Goal: Task Accomplishment & Management: Complete application form

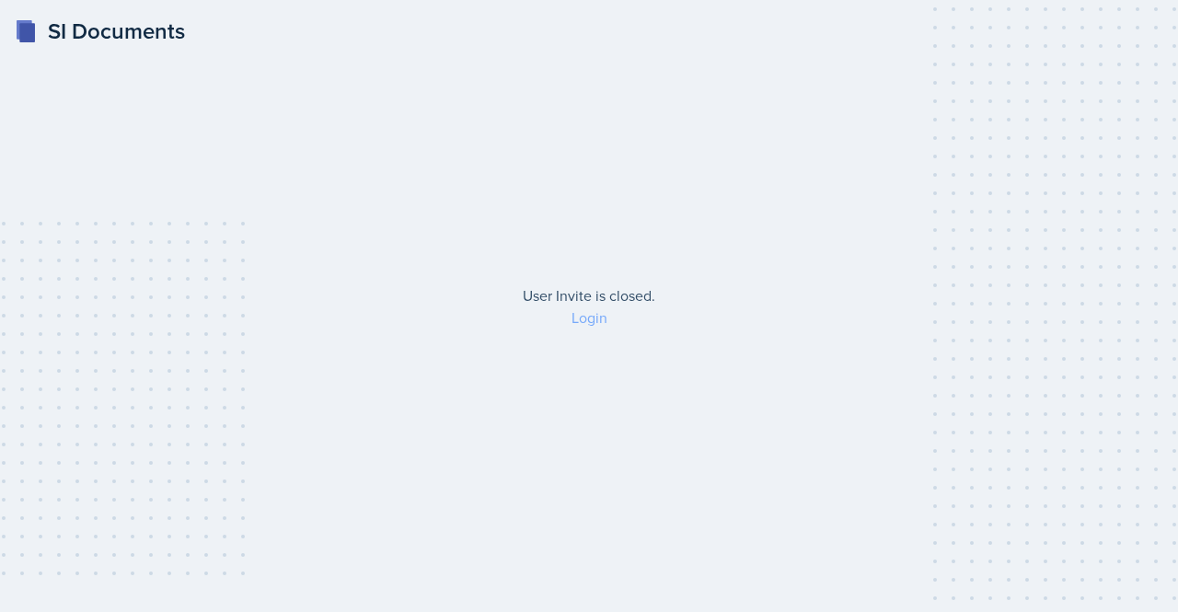
click at [588, 326] on link "Login" at bounding box center [590, 317] width 36 height 20
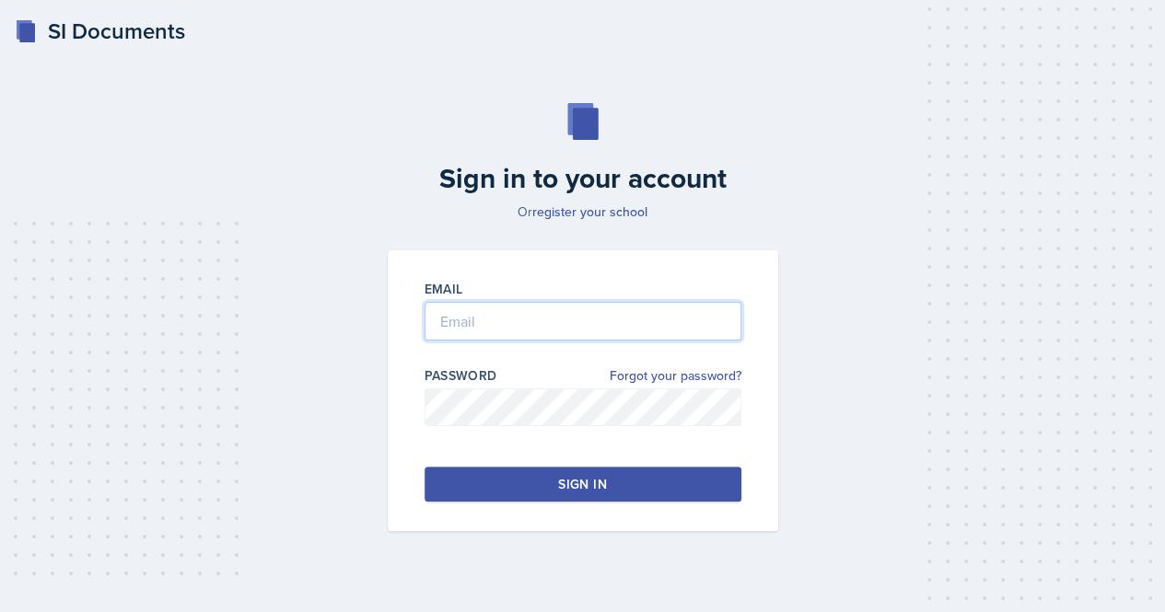
click at [497, 329] on input "email" at bounding box center [582, 321] width 317 height 39
type input "[EMAIL_ADDRESS][DOMAIN_NAME]"
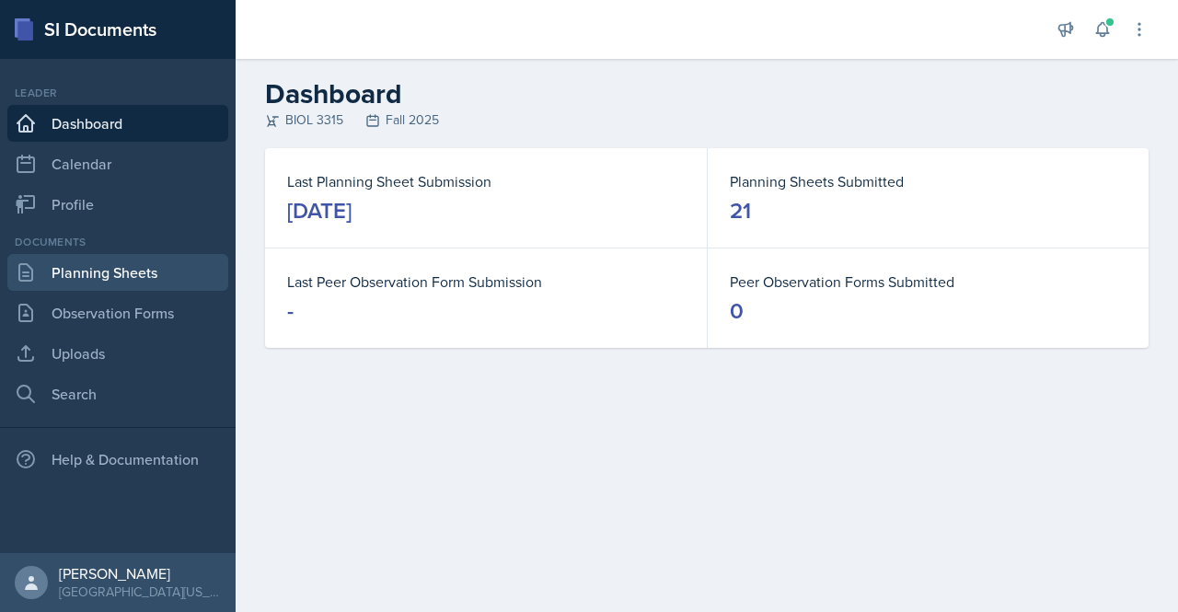
click at [153, 266] on link "Planning Sheets" at bounding box center [117, 272] width 221 height 37
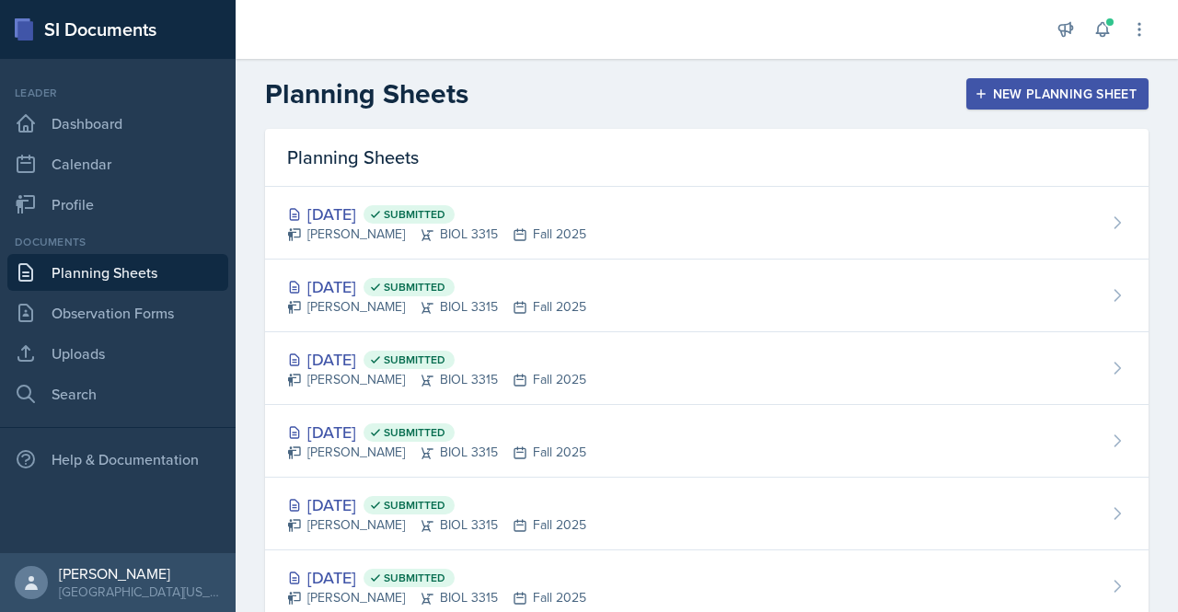
click at [1026, 101] on div "New Planning Sheet" at bounding box center [1058, 94] width 158 height 15
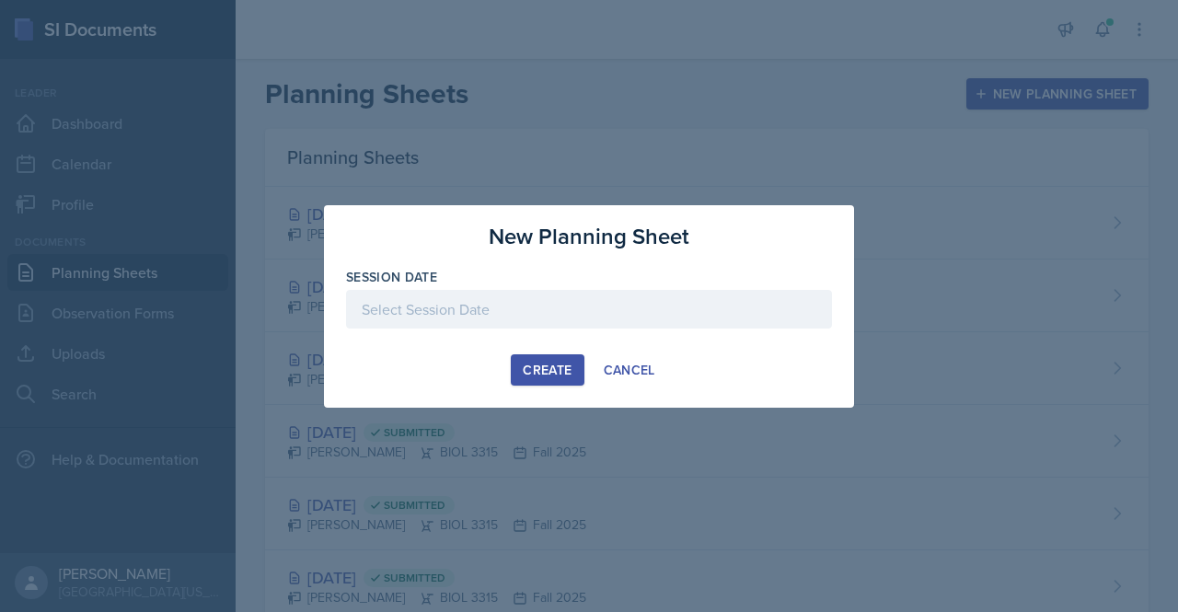
click at [556, 363] on div "Create" at bounding box center [547, 370] width 49 height 15
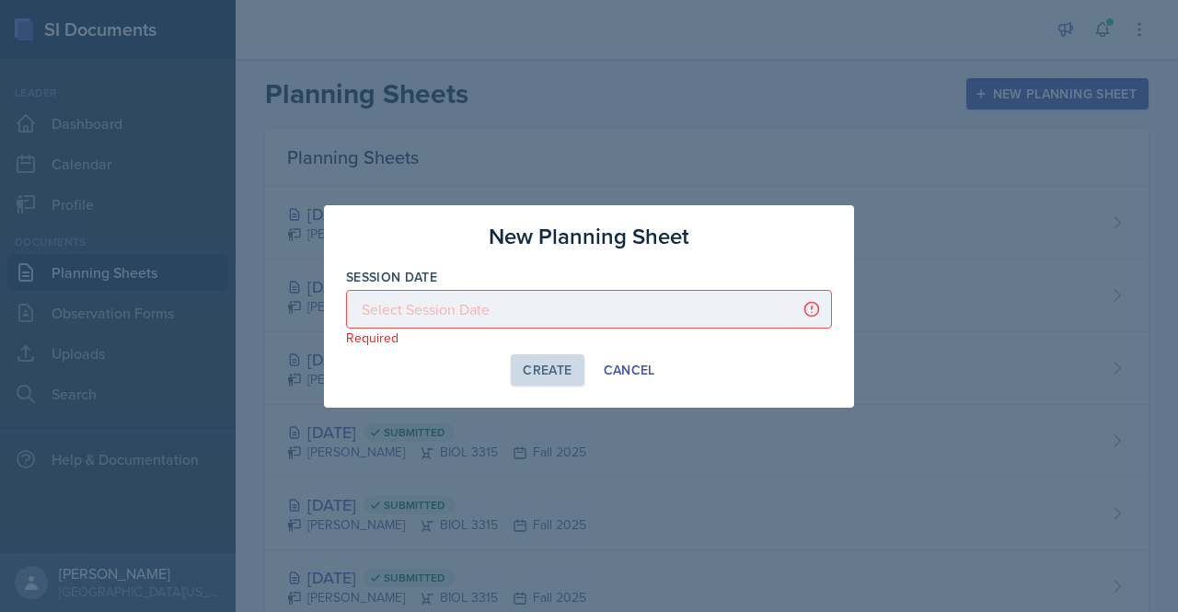
click at [445, 310] on div at bounding box center [589, 309] width 486 height 39
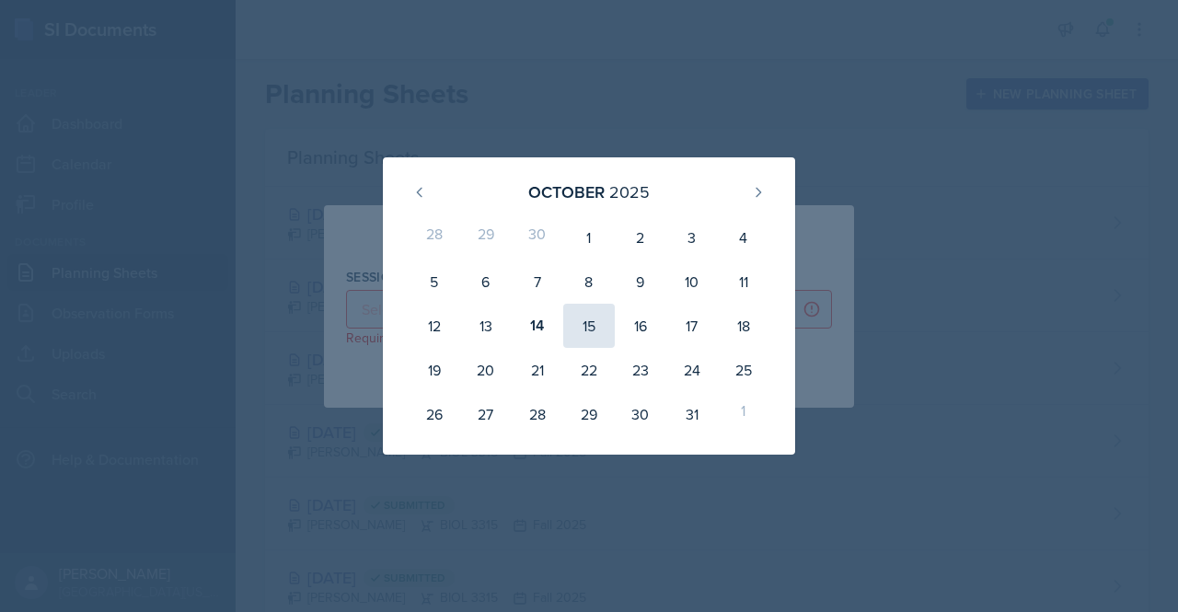
click at [580, 330] on div "15" at bounding box center [589, 326] width 52 height 44
type input "[DATE]"
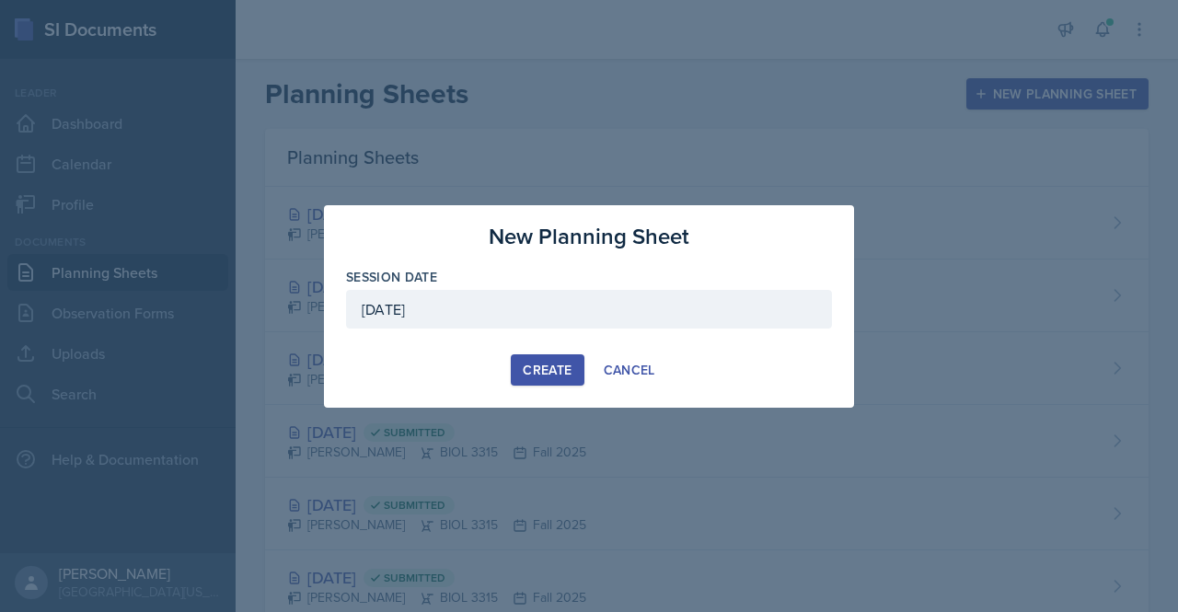
click at [529, 363] on div "Create" at bounding box center [547, 370] width 49 height 15
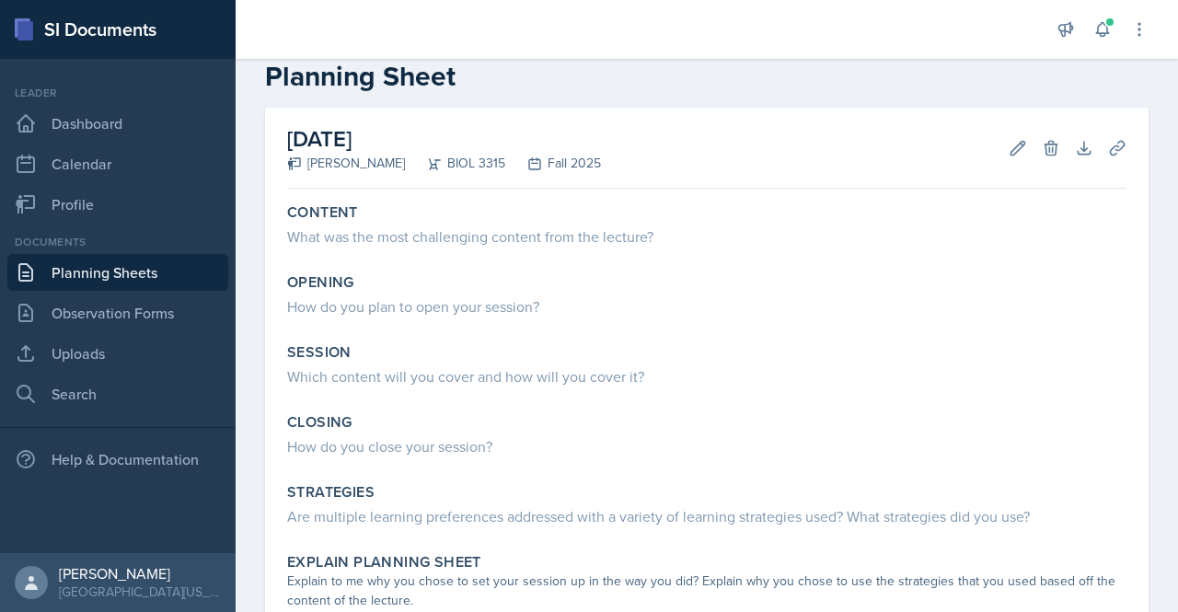
scroll to position [35, 0]
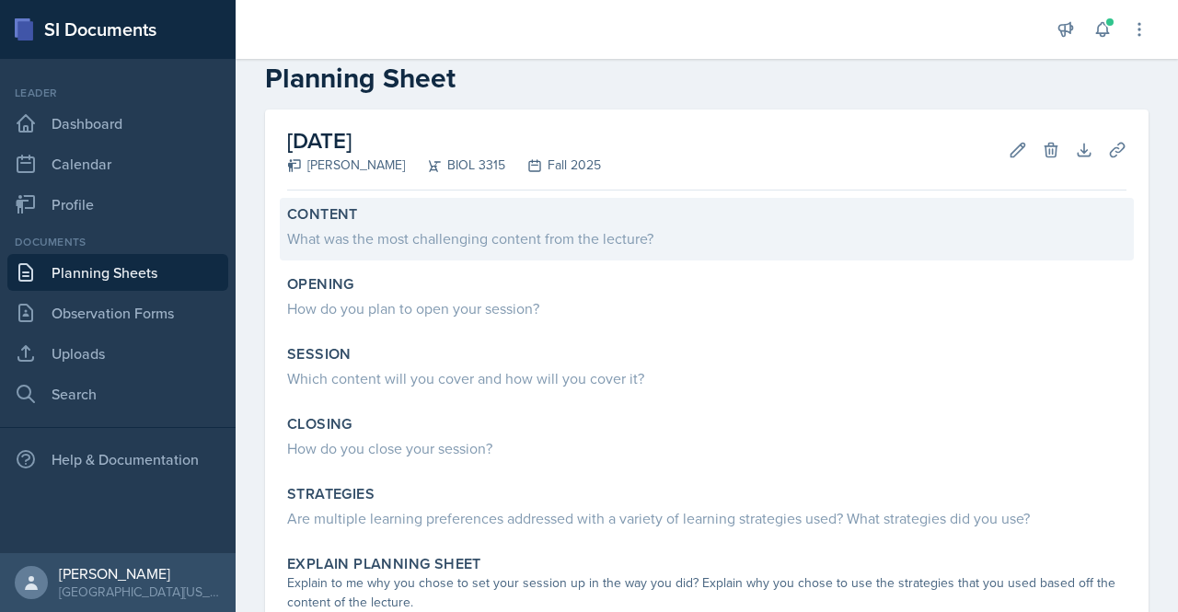
click at [381, 233] on div "What was the most challenging content from the lecture?" at bounding box center [707, 238] width 840 height 22
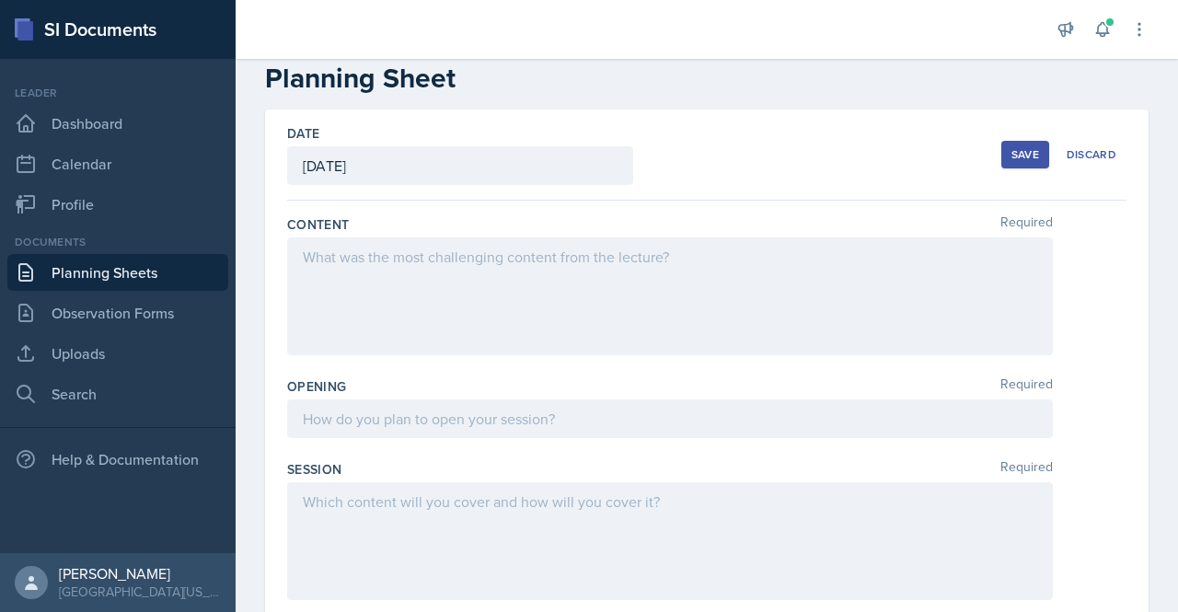
click at [339, 274] on div at bounding box center [670, 297] width 766 height 118
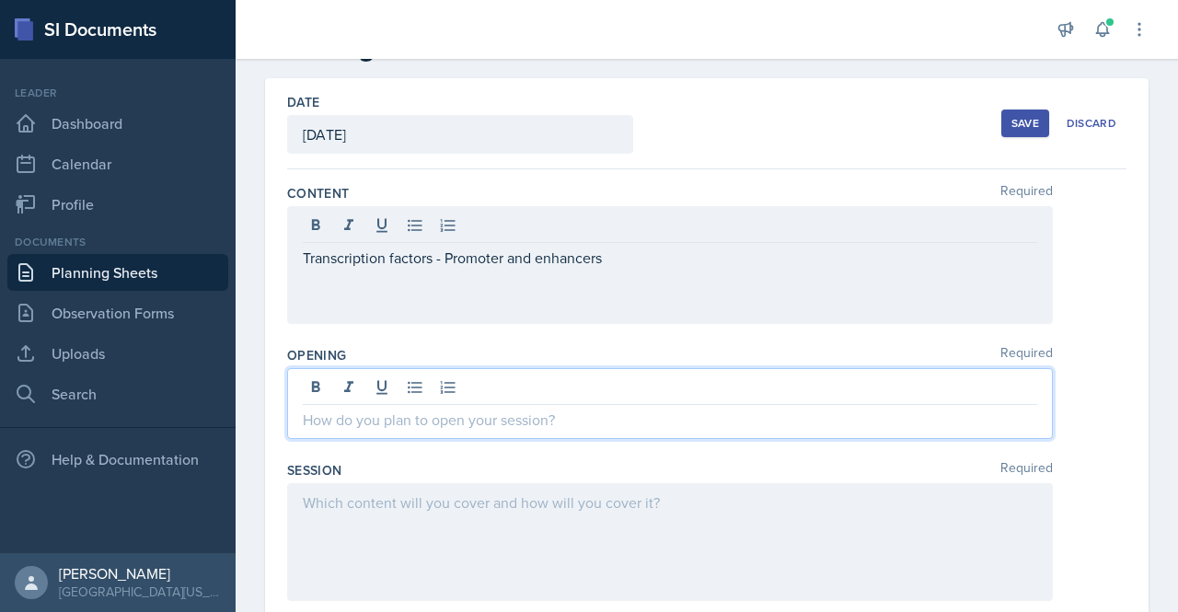
click at [341, 390] on div at bounding box center [670, 403] width 766 height 71
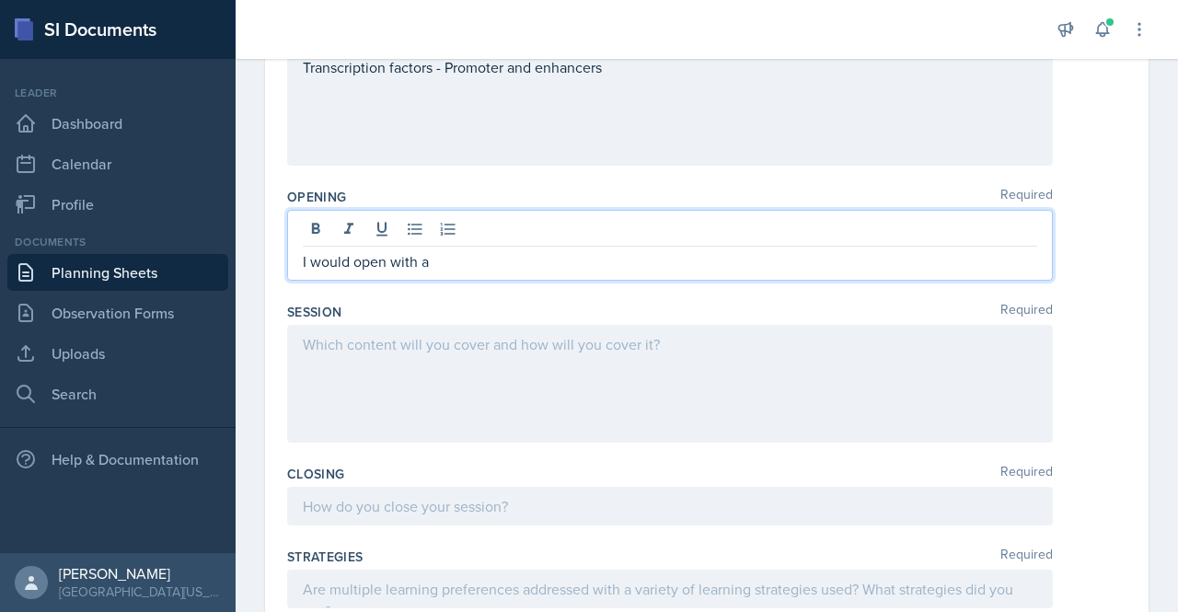
scroll to position [230, 0]
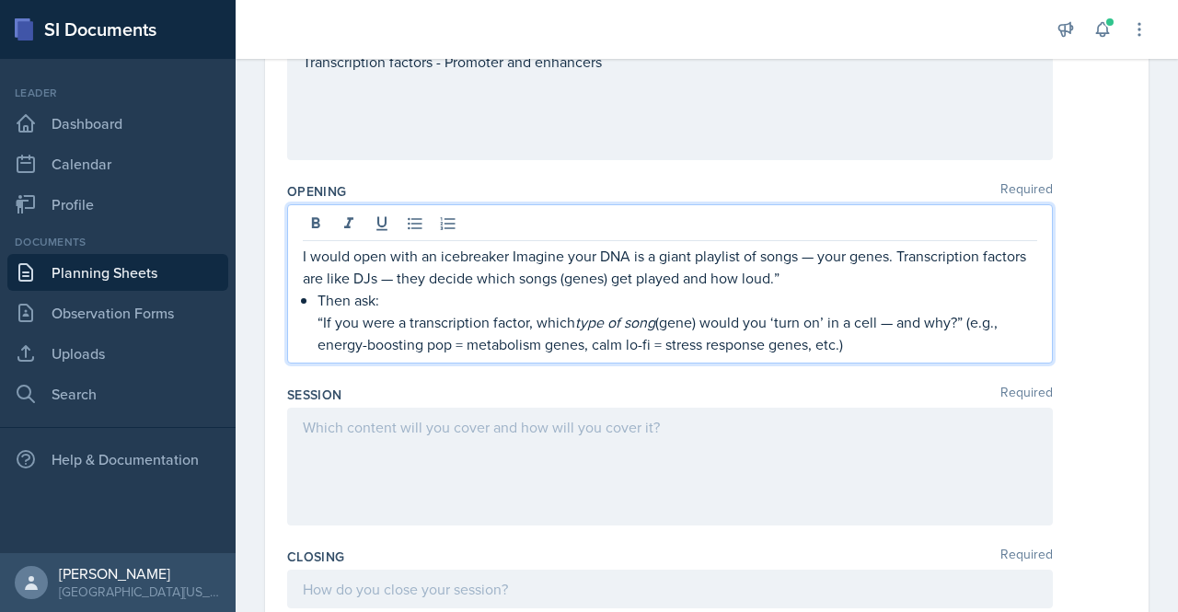
click at [510, 258] on p "I would open with an icebreaker Imagine your DNA is a giant playlist of songs —…" at bounding box center [670, 267] width 735 height 44
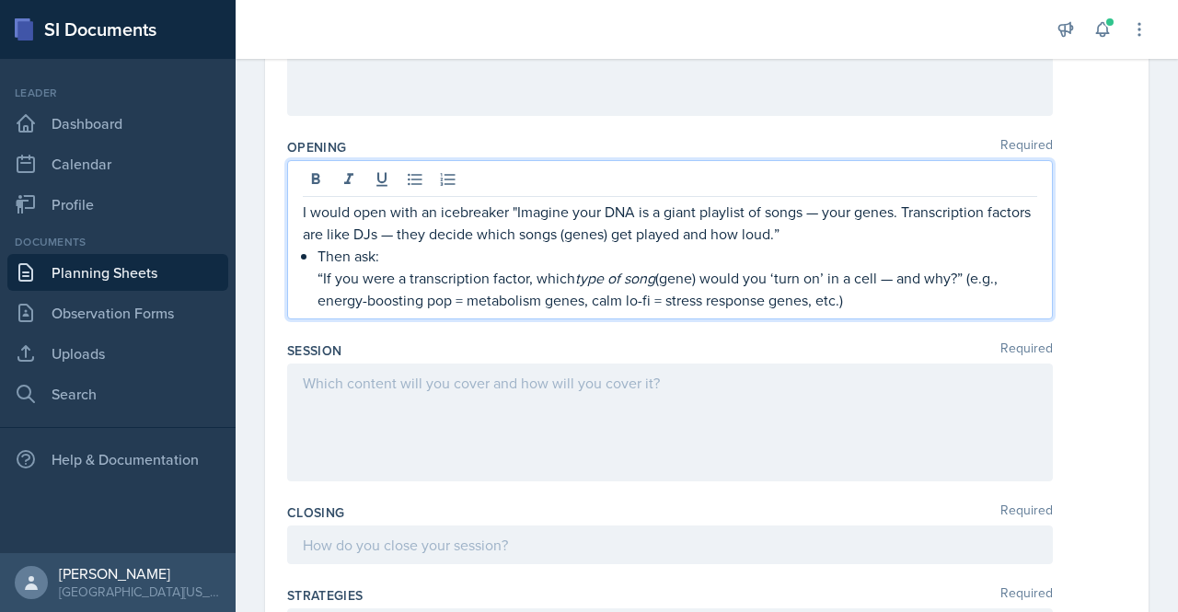
scroll to position [261, 0]
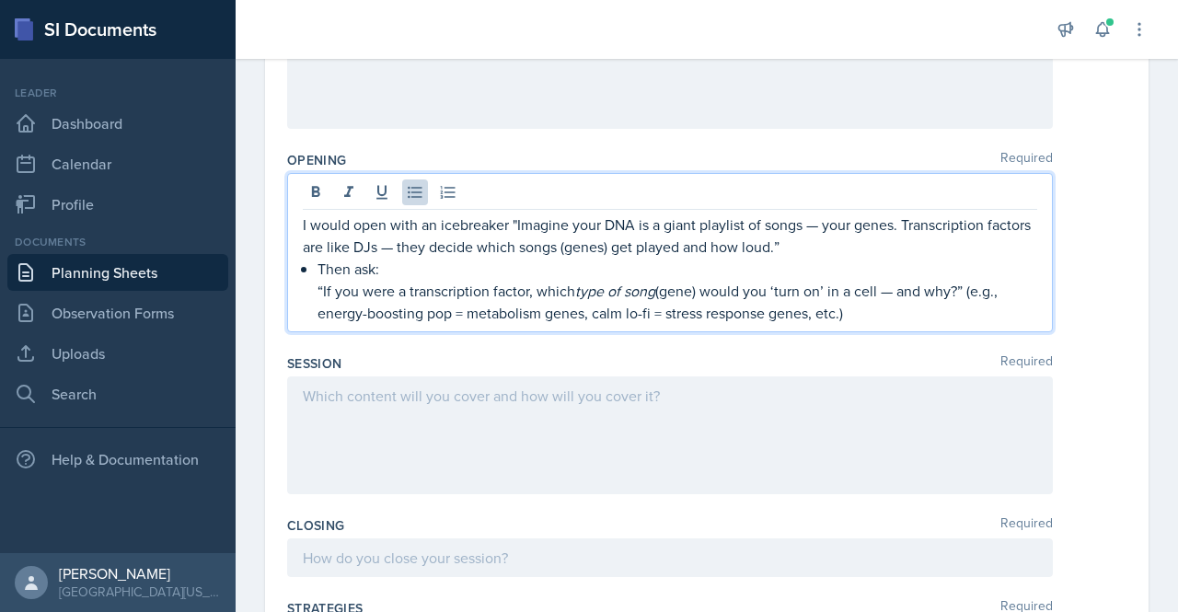
click at [889, 306] on p "“If you were a transcription factor, which type of song (gene) would you ‘turn …" at bounding box center [678, 302] width 720 height 44
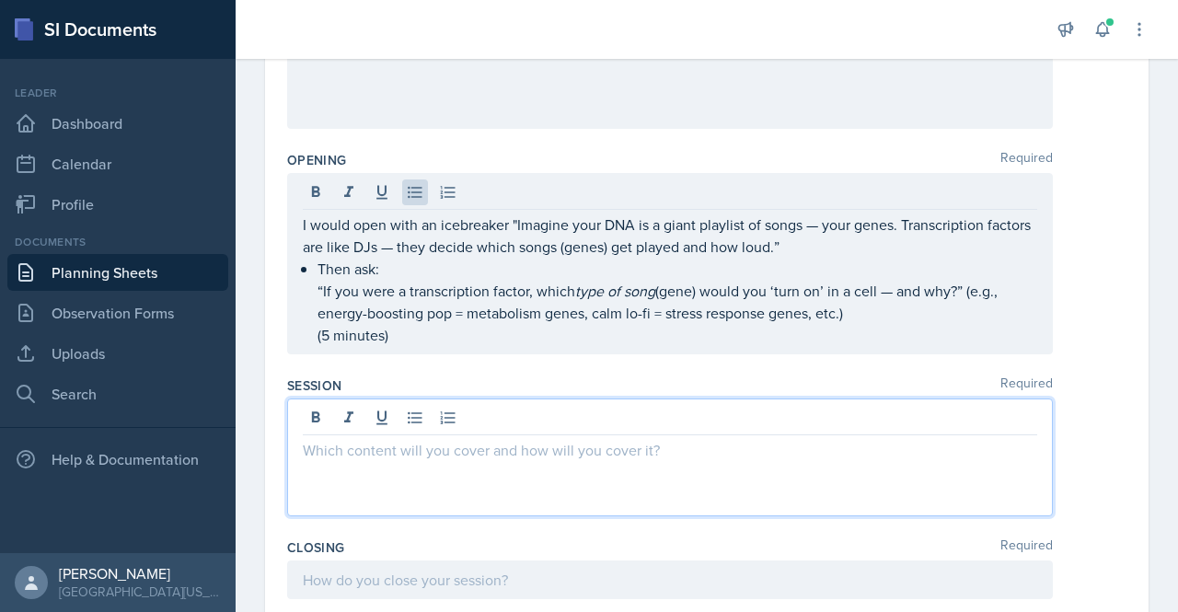
click at [688, 417] on div at bounding box center [670, 458] width 766 height 118
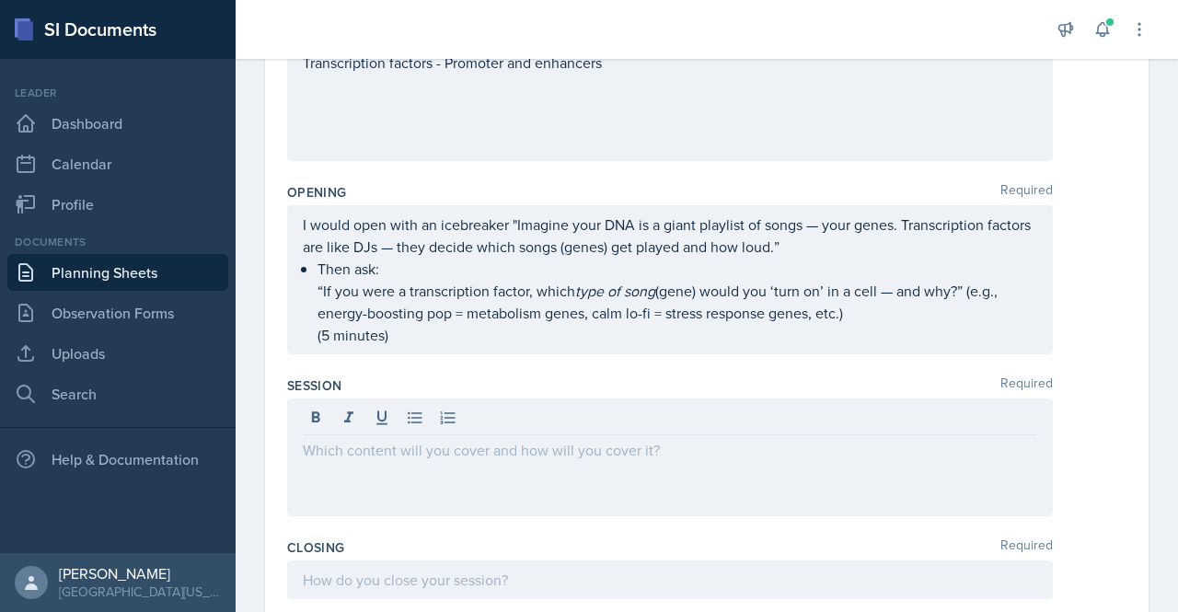
click at [339, 459] on div at bounding box center [670, 458] width 766 height 118
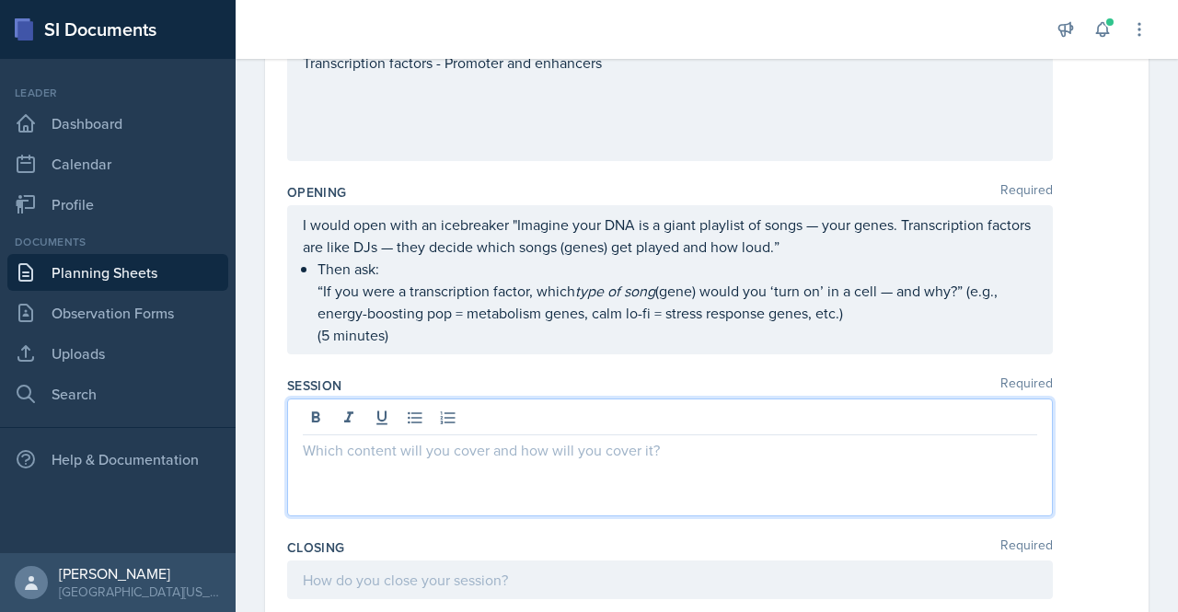
scroll to position [506, 0]
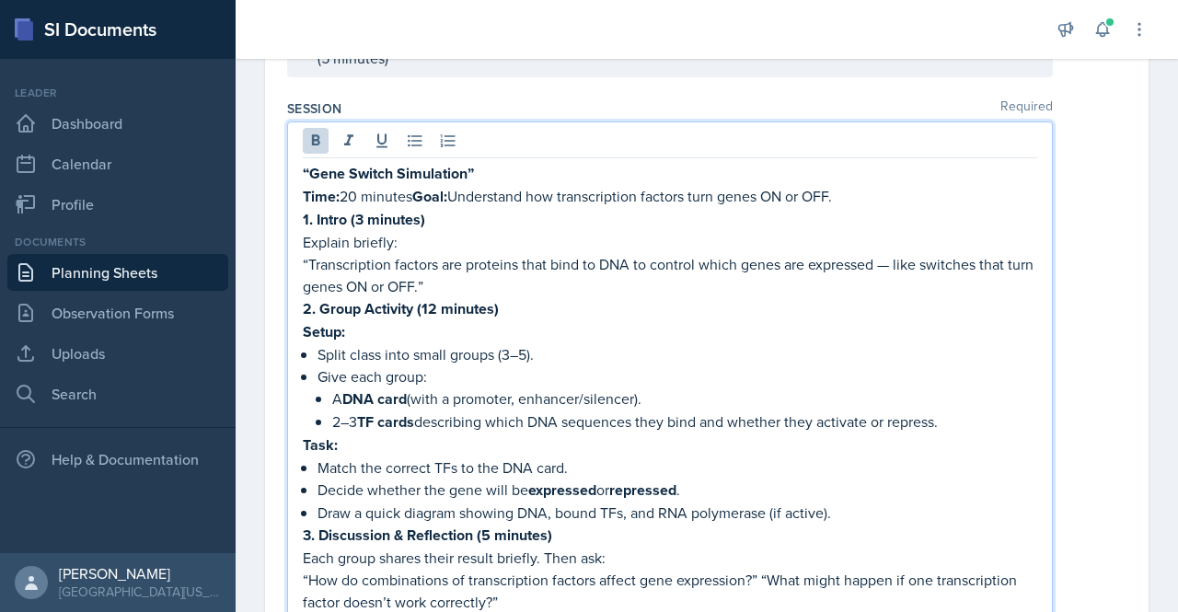
drag, startPoint x: 305, startPoint y: 195, endPoint x: 415, endPoint y: 203, distance: 110.7
click at [415, 203] on p "Time: 20 minutes Goal: Understand how transcription factors turn genes ON or OF…" at bounding box center [670, 196] width 735 height 23
copy p "Time: 20 minutes"
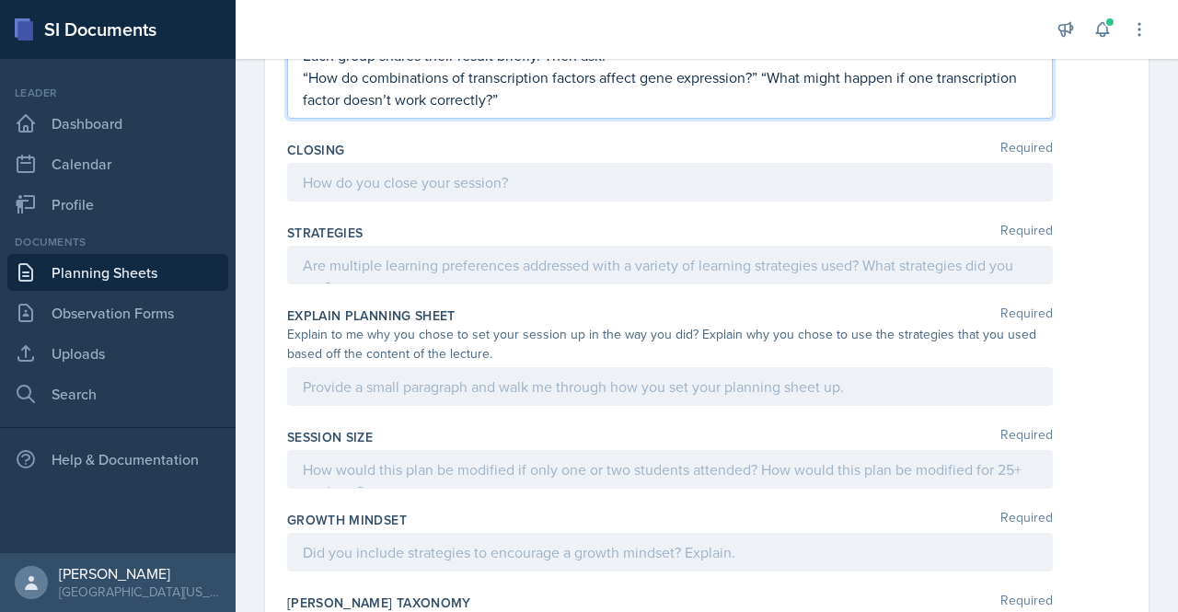
scroll to position [1011, 0]
click at [595, 101] on p "“How do combinations of transcription factors affect gene expression?” “What mi…" at bounding box center [670, 86] width 735 height 44
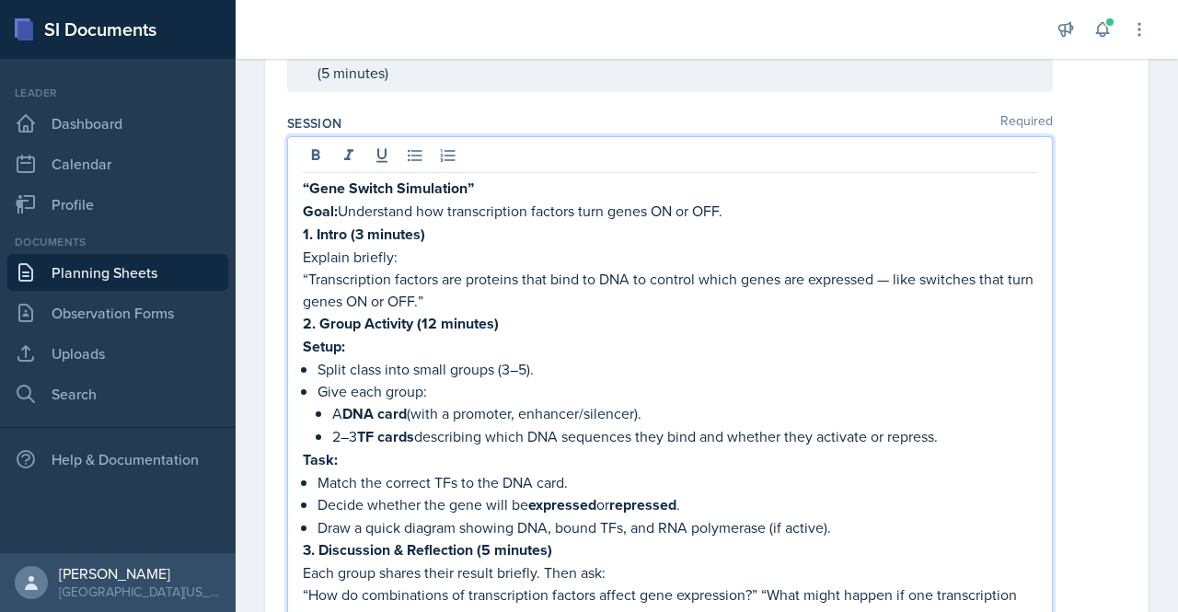
scroll to position [488, 0]
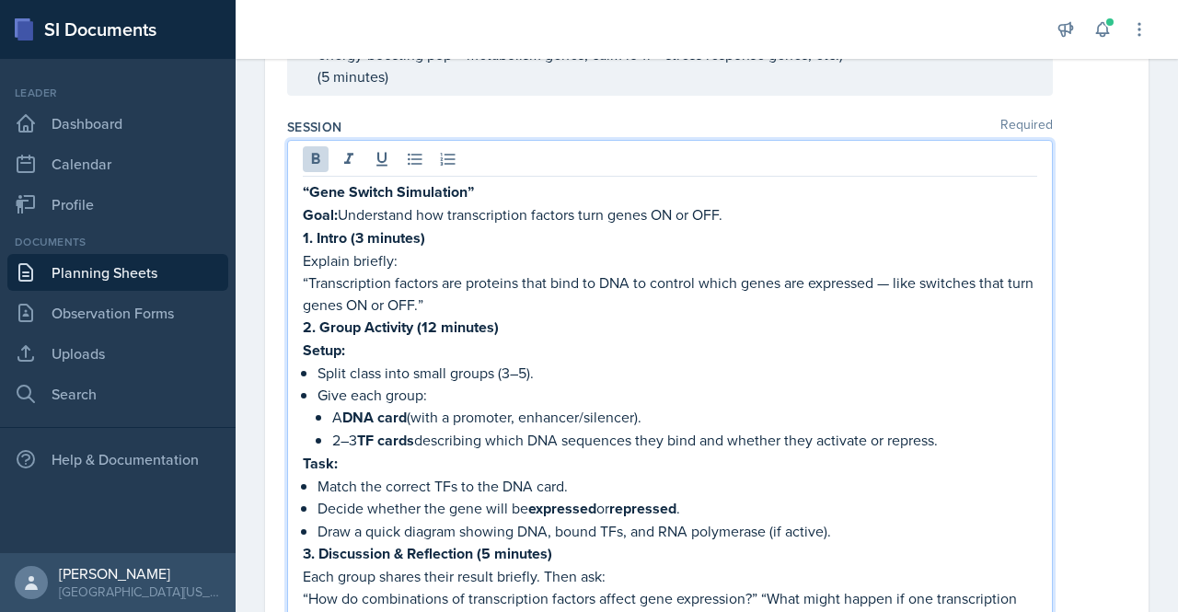
click at [350, 240] on strong "1. Intro (3 minutes)" at bounding box center [364, 237] width 122 height 21
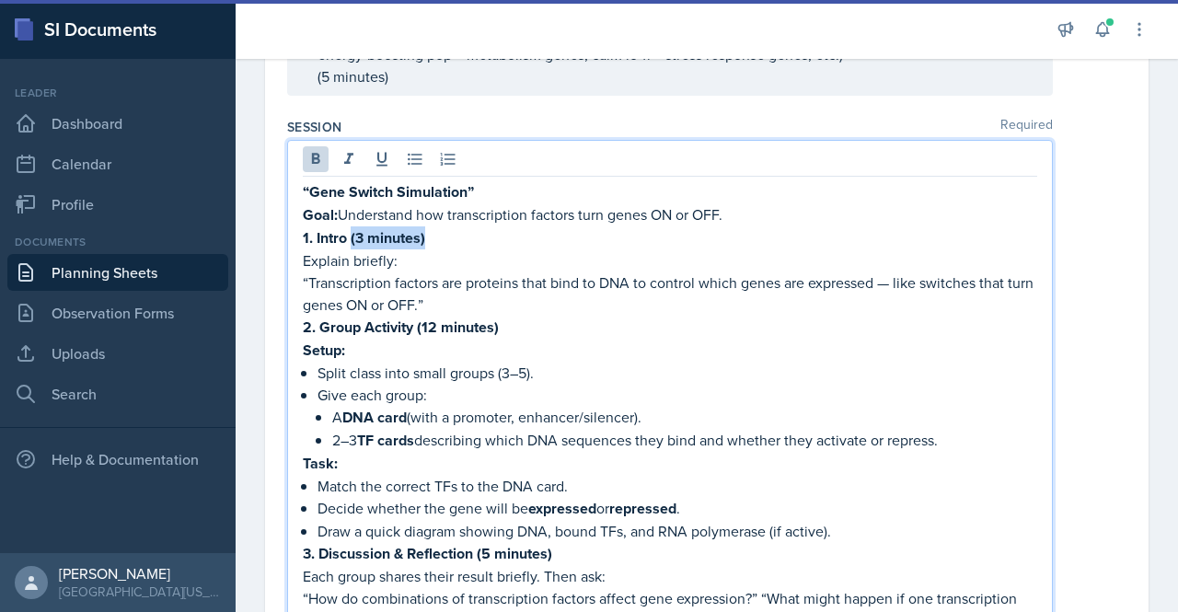
drag, startPoint x: 350, startPoint y: 240, endPoint x: 442, endPoint y: 231, distance: 92.5
click at [442, 231] on p "1. Intro (3 minutes)" at bounding box center [670, 237] width 735 height 23
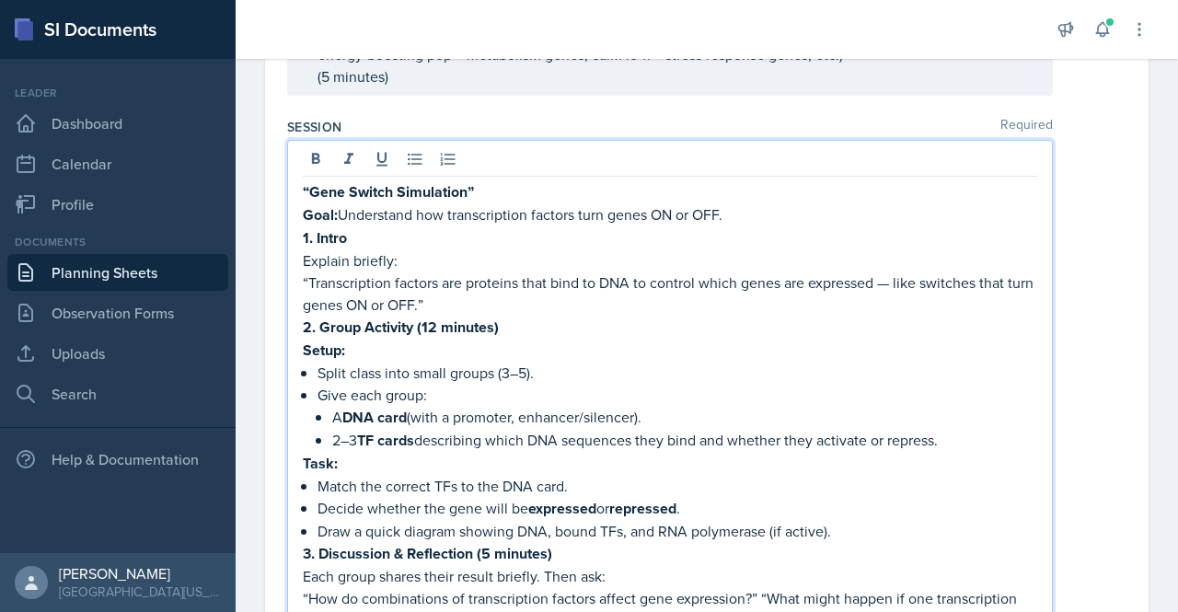
click at [308, 260] on p "Explain briefly:" at bounding box center [670, 260] width 735 height 22
click at [422, 259] on p "I will explain briefly:" at bounding box center [670, 260] width 735 height 22
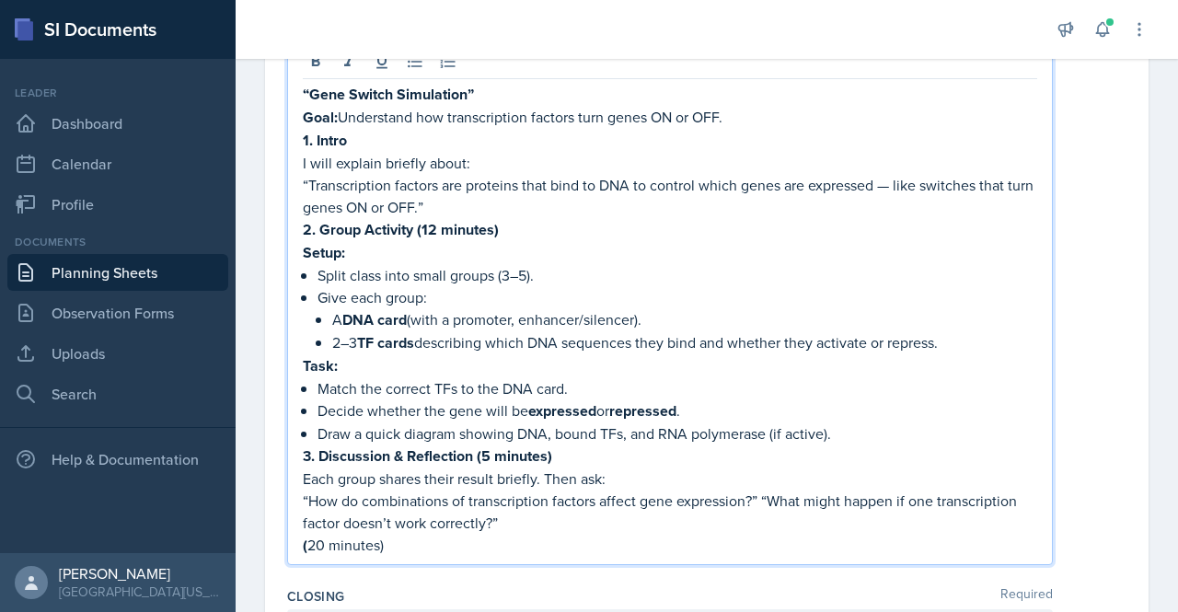
scroll to position [602, 0]
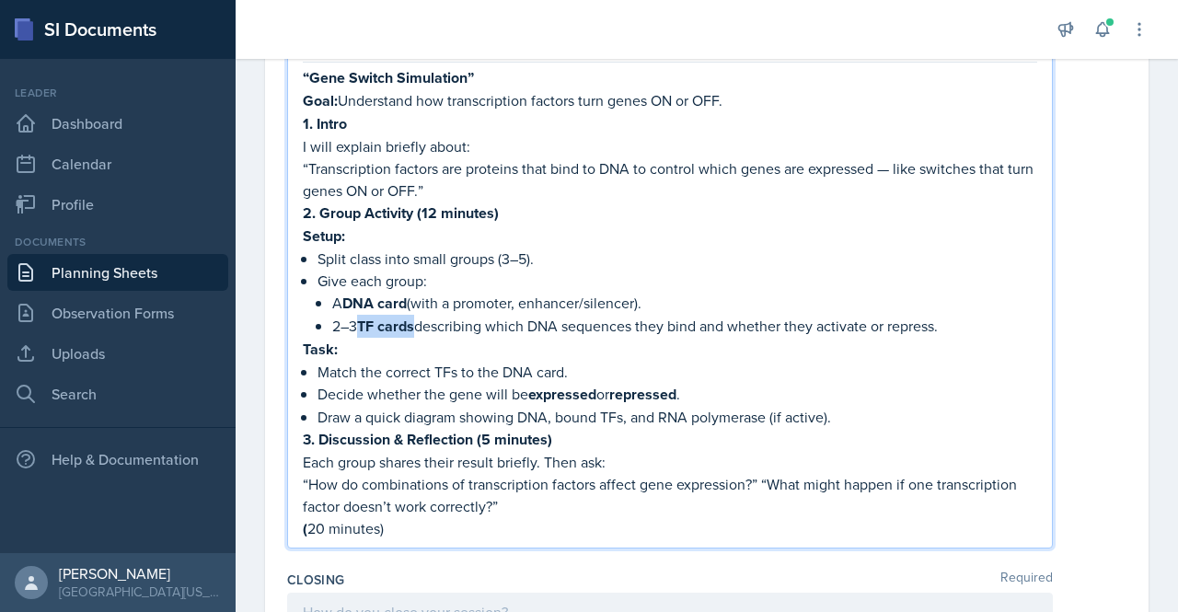
drag, startPoint x: 363, startPoint y: 329, endPoint x: 417, endPoint y: 321, distance: 54.8
click at [414, 321] on strong "TF cards" at bounding box center [385, 326] width 57 height 21
click at [400, 351] on p "Task:" at bounding box center [670, 349] width 735 height 23
drag, startPoint x: 532, startPoint y: 391, endPoint x: 690, endPoint y: 396, distance: 158.4
click at [690, 396] on p "Decide whether the gene will be expressed or repressed ." at bounding box center [678, 394] width 720 height 23
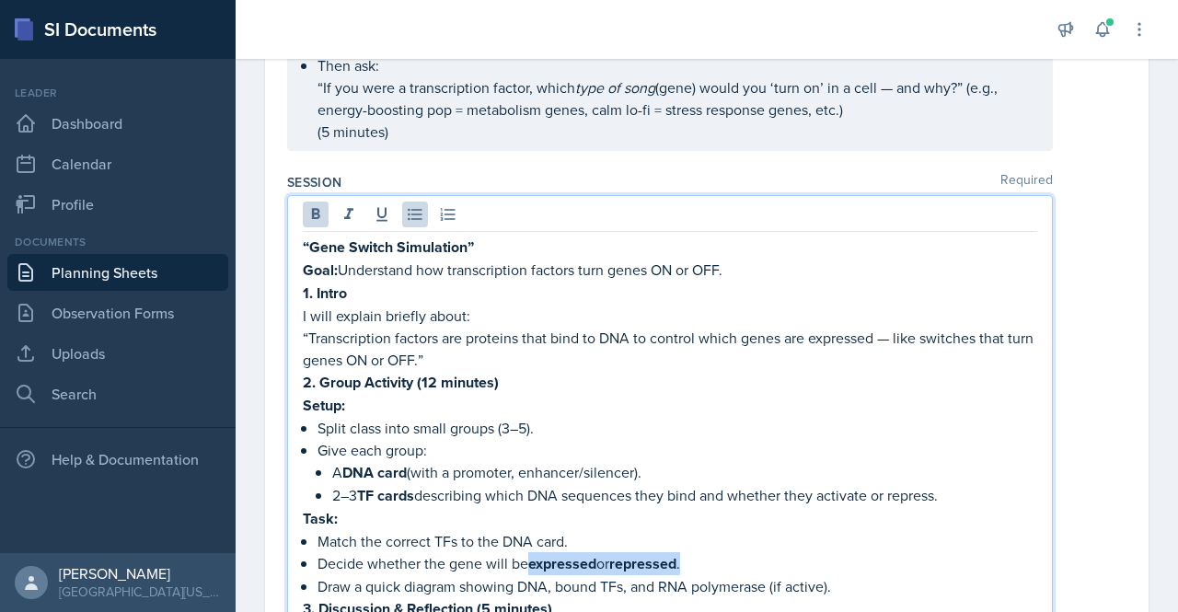
scroll to position [431, 0]
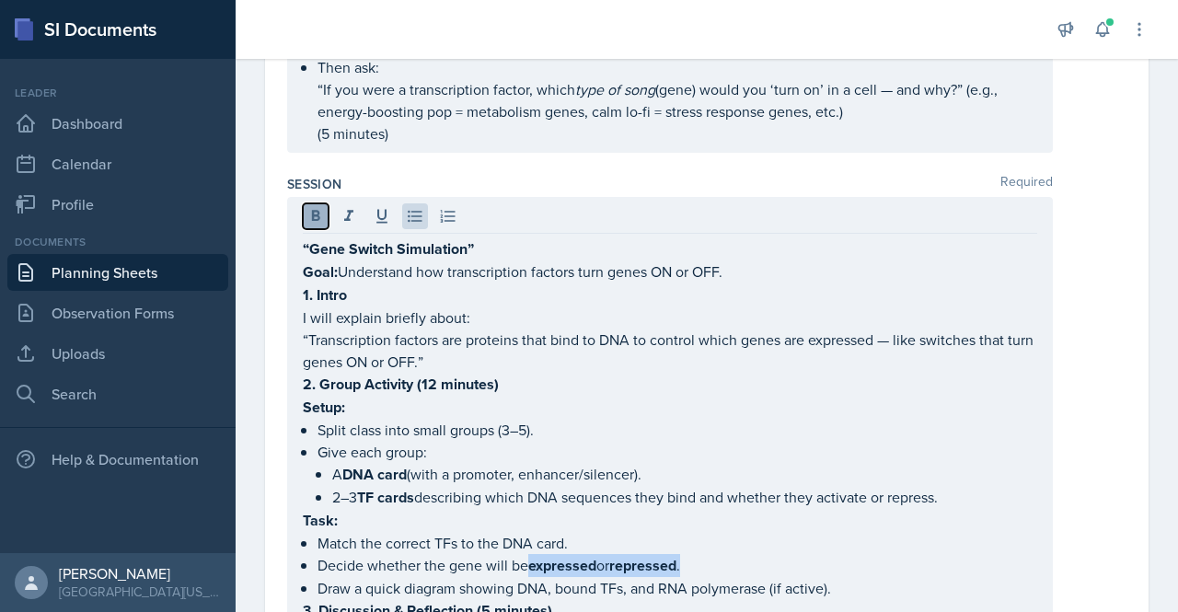
click at [317, 214] on icon at bounding box center [316, 215] width 8 height 11
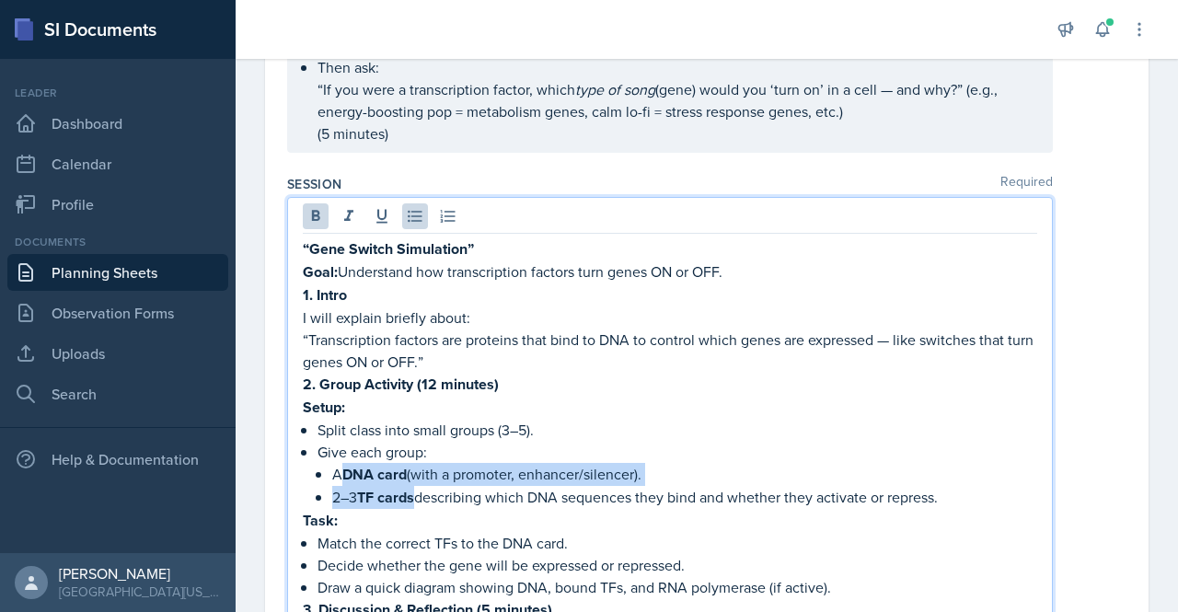
drag, startPoint x: 348, startPoint y: 472, endPoint x: 417, endPoint y: 493, distance: 72.0
click at [417, 493] on ul "A DNA card (with a promoter, enhancer/silencer). 2–3 TF cards describing which …" at bounding box center [684, 486] width 705 height 46
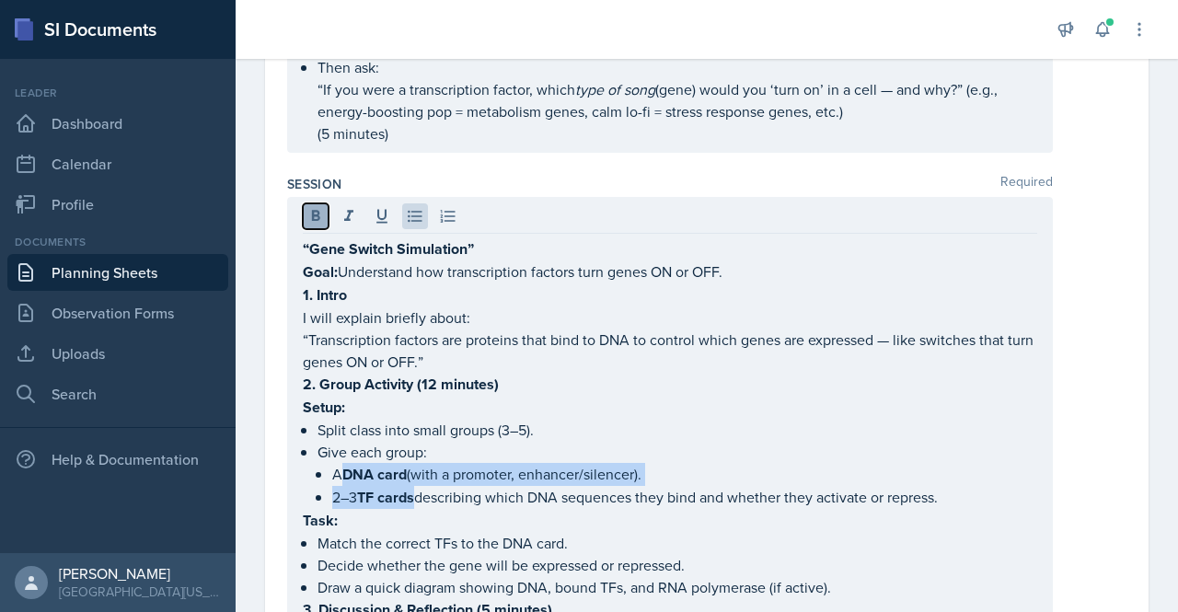
click at [319, 224] on button at bounding box center [316, 216] width 26 height 26
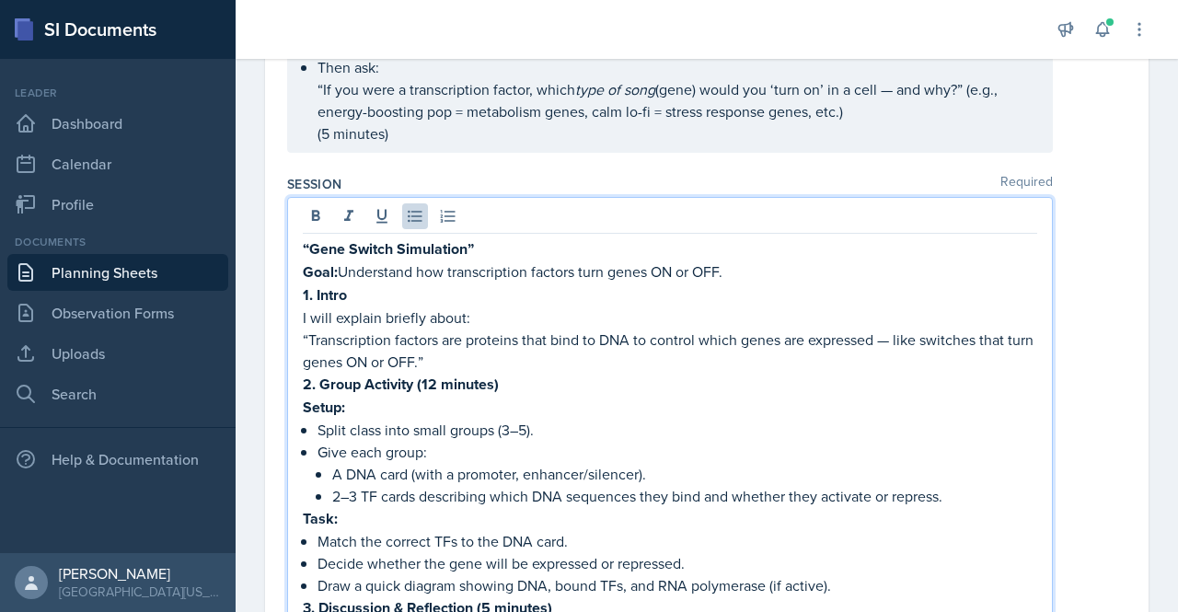
click at [454, 485] on p "2–3 TF cards describing which DNA sequences they bind and whether they activate…" at bounding box center [684, 496] width 705 height 22
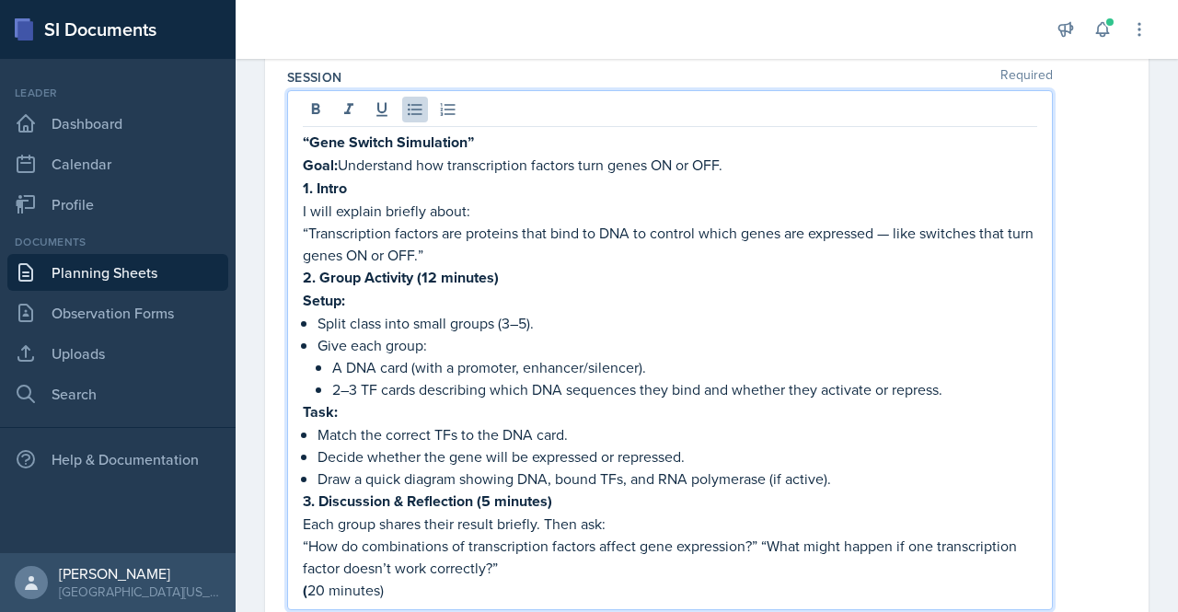
scroll to position [538, 0]
click at [475, 259] on p "“Transcription factors are proteins that bind to DNA to control which genes are…" at bounding box center [670, 244] width 735 height 44
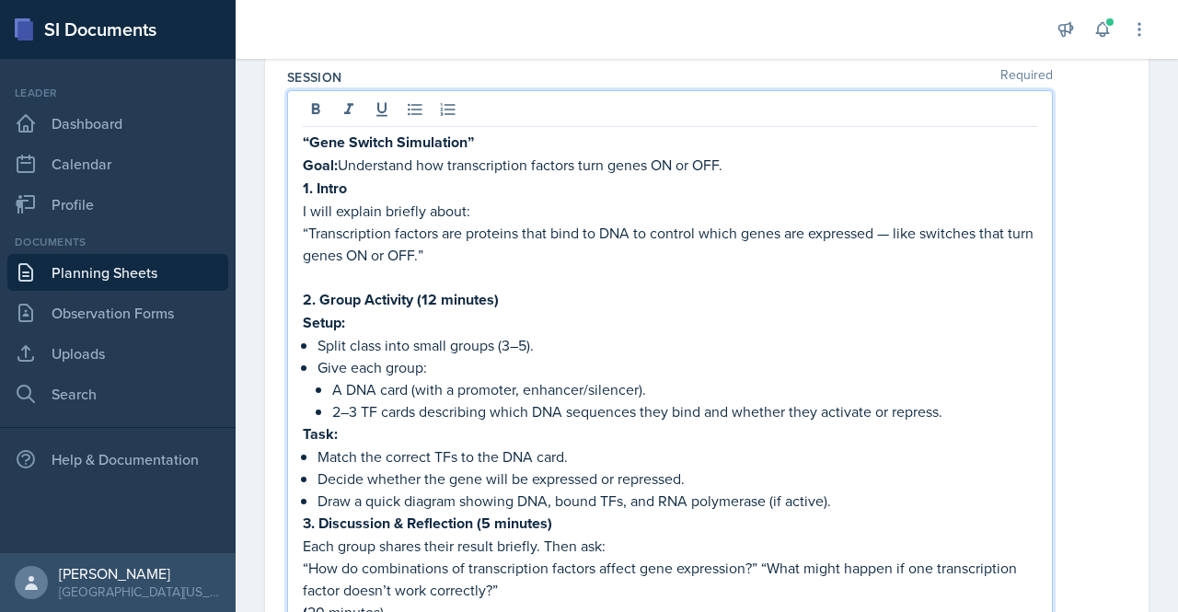
click at [736, 166] on p "Goal: Understand how transcription factors turn genes ON or OFF." at bounding box center [670, 165] width 735 height 23
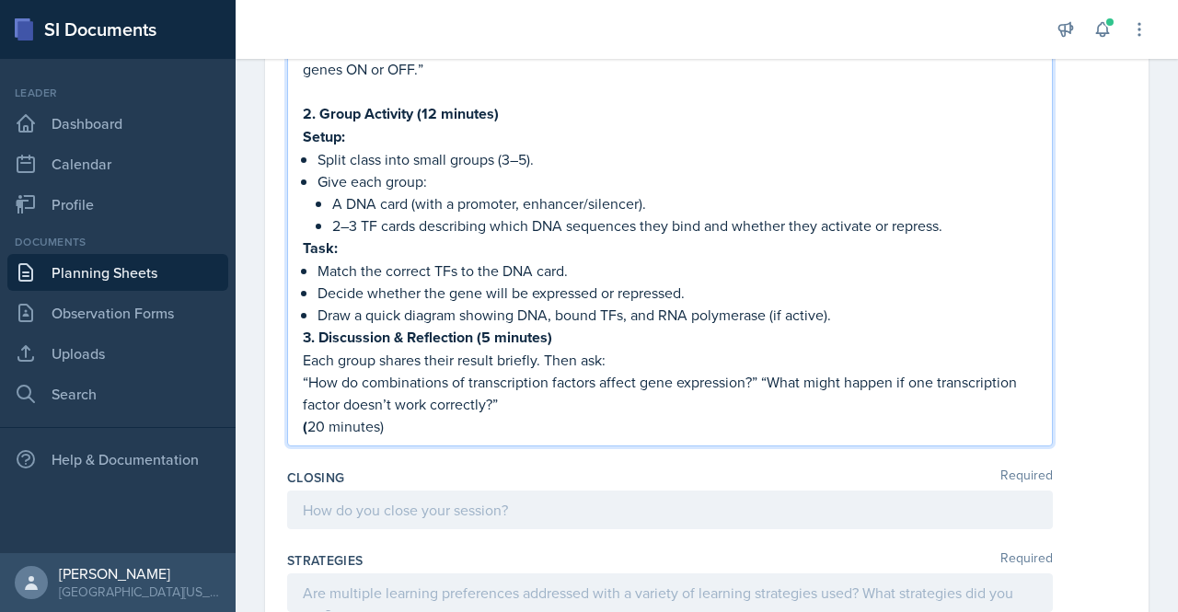
scroll to position [634, 0]
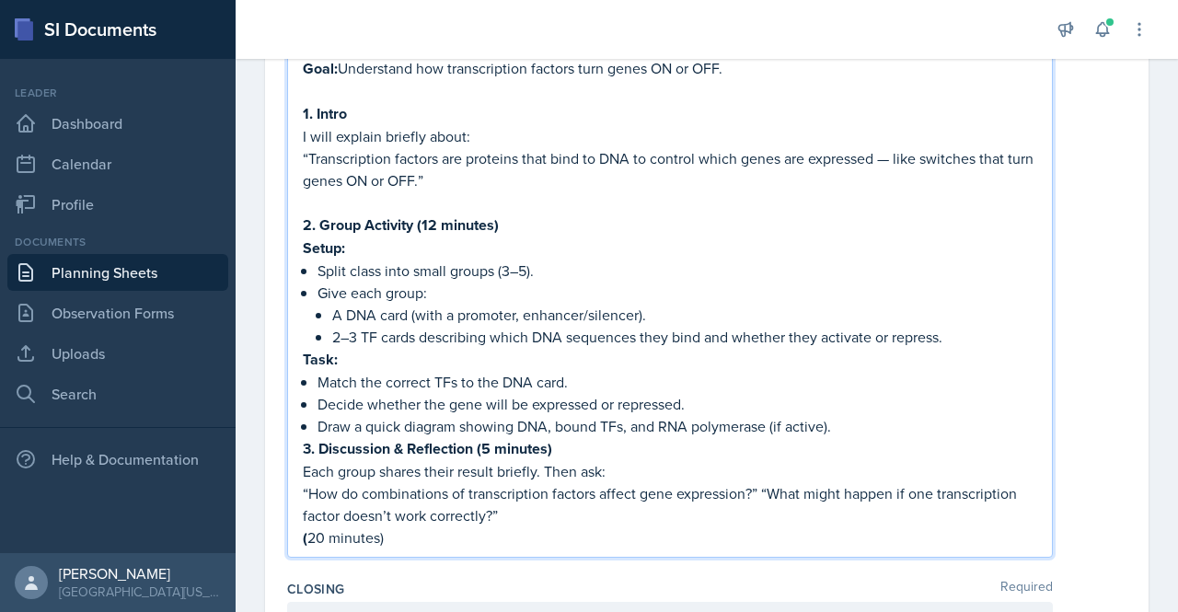
click at [946, 226] on div "“Gene Switch Simulation” Goal: Understand how transcription factors turn genes …" at bounding box center [670, 292] width 735 height 516
click at [847, 431] on p "Draw a quick diagram showing DNA, bound TFs, and RNA polymerase (if active)." at bounding box center [678, 426] width 720 height 22
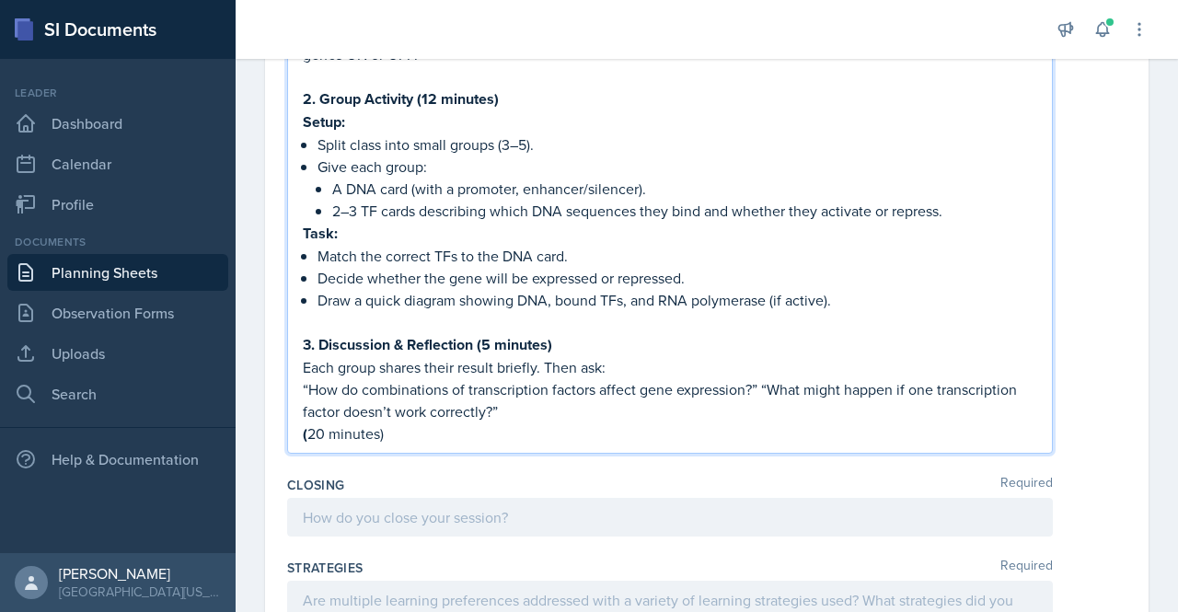
scroll to position [778, 0]
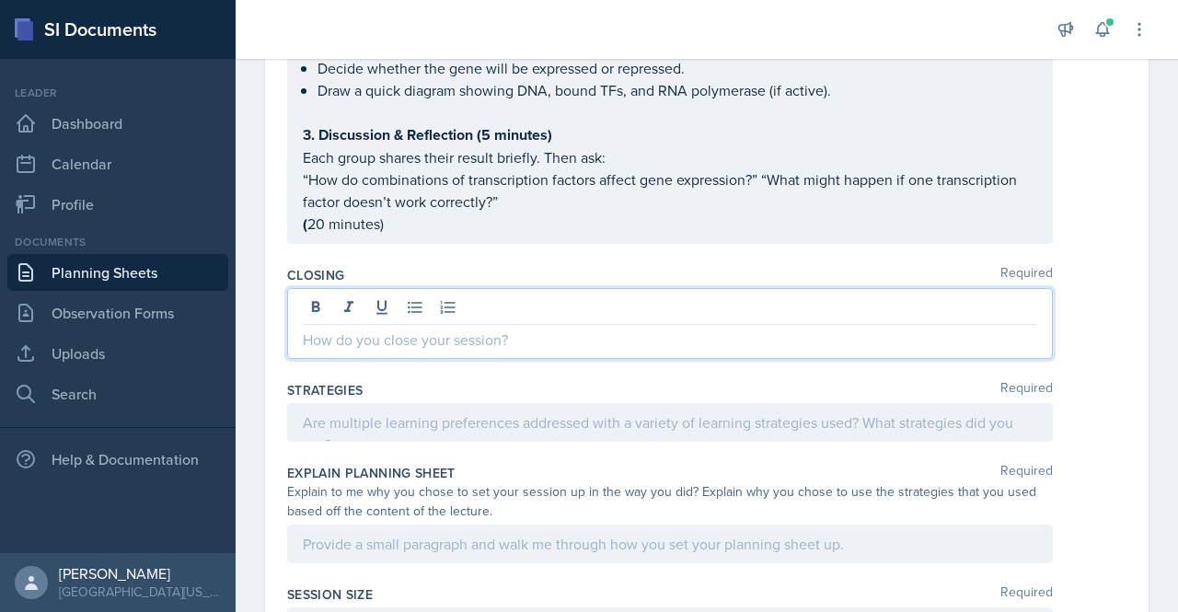
click at [421, 330] on p at bounding box center [670, 340] width 735 height 22
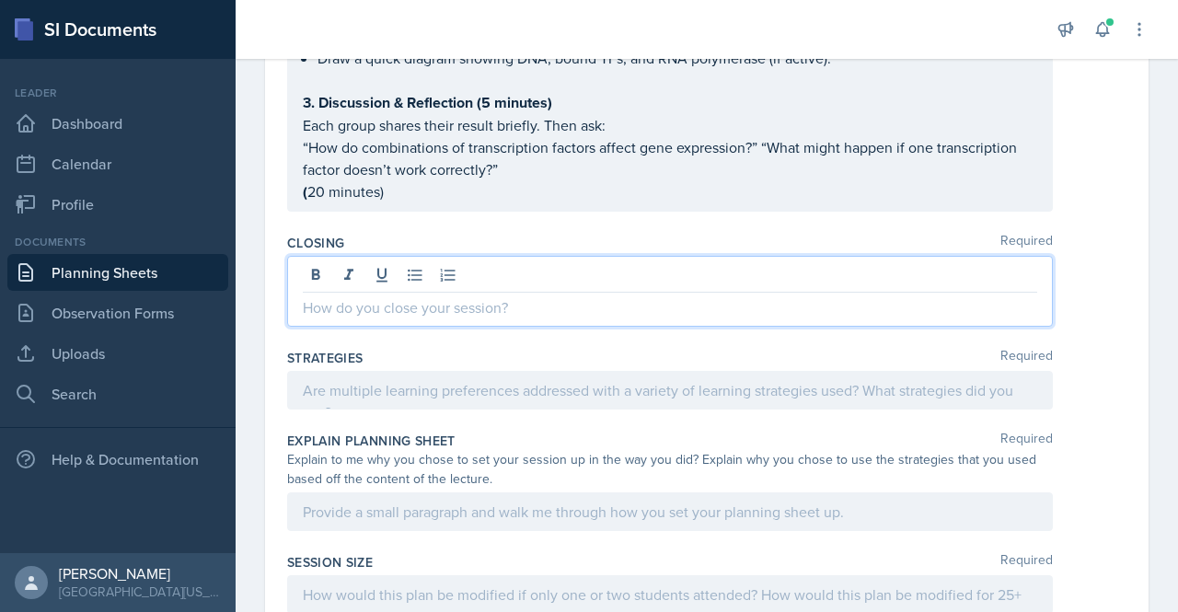
scroll to position [938, 0]
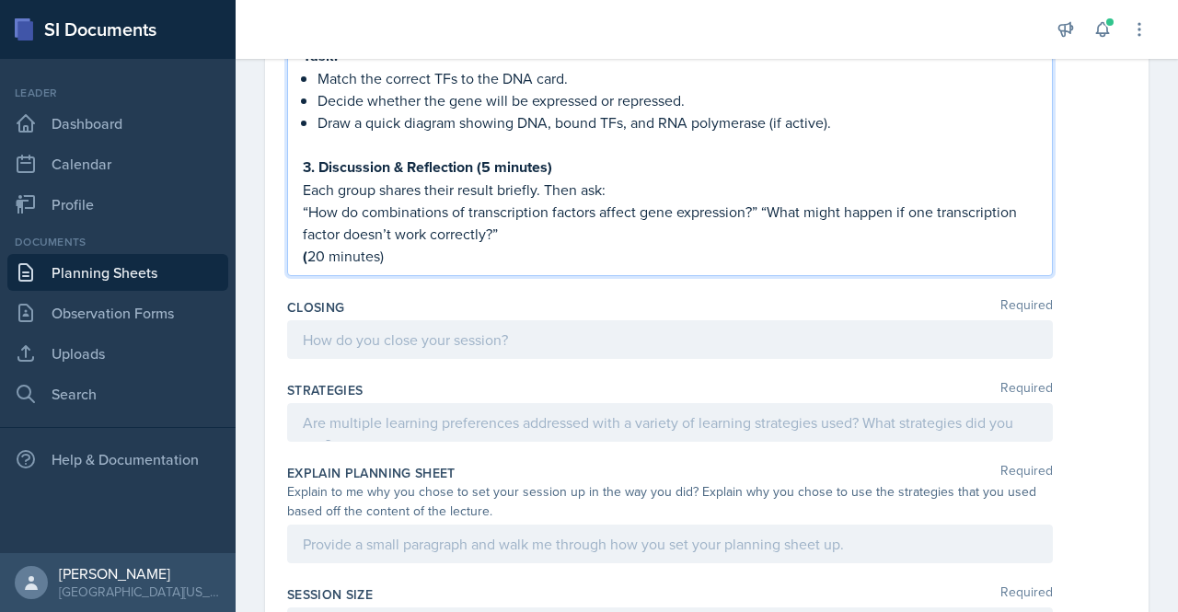
scroll to position [970, 0]
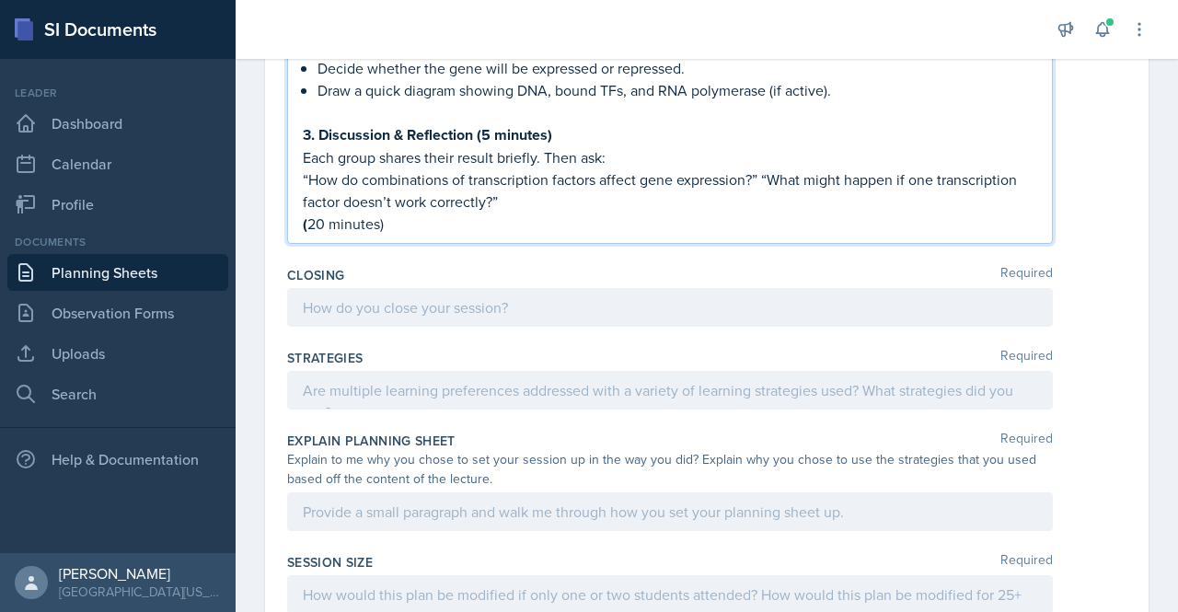
click at [459, 220] on p "( 20 minutes)" at bounding box center [670, 224] width 735 height 23
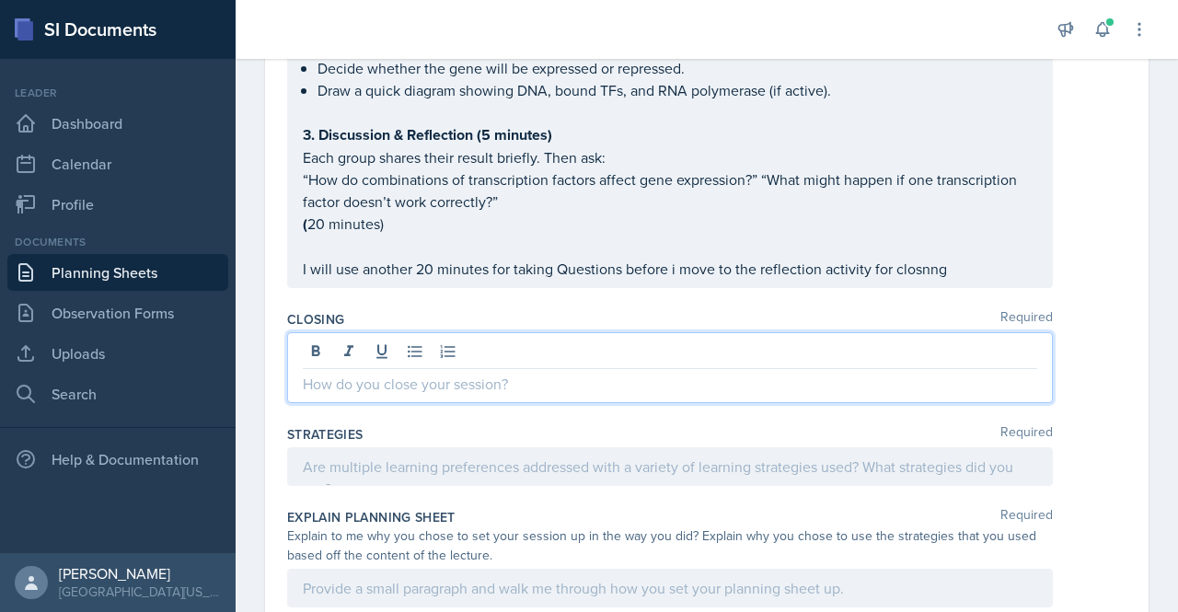
click at [408, 354] on div at bounding box center [670, 367] width 766 height 71
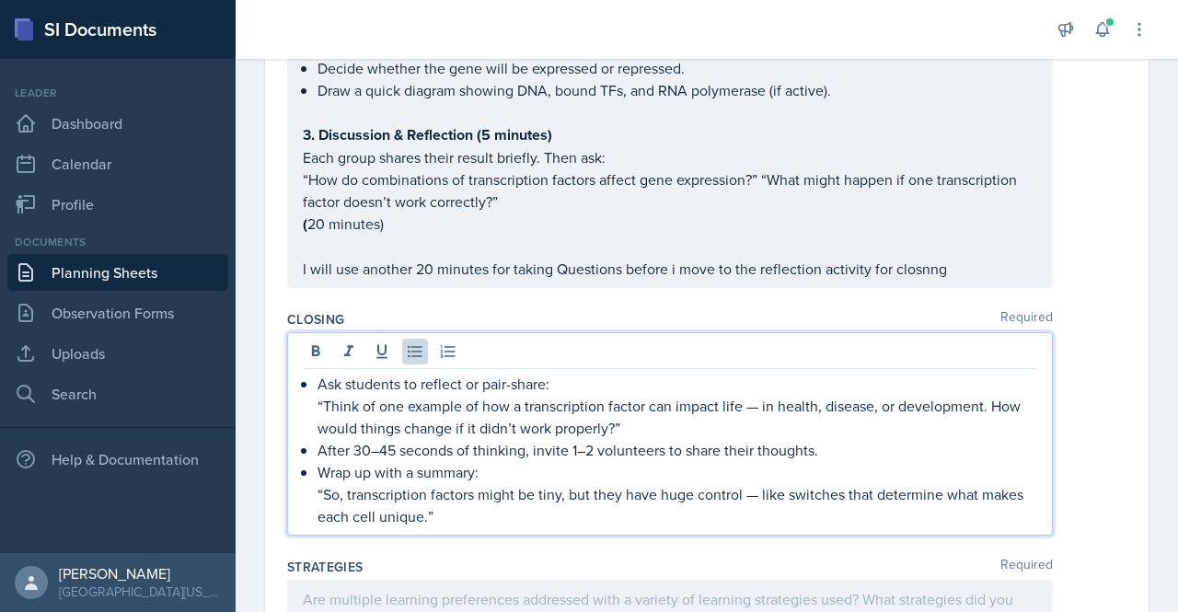
click at [545, 388] on p "Ask students to reflect or pair-share:" at bounding box center [678, 384] width 720 height 22
click at [315, 373] on div "Ask students to reflect: “Think of one example of how a transcription factor ca…" at bounding box center [670, 450] width 735 height 155
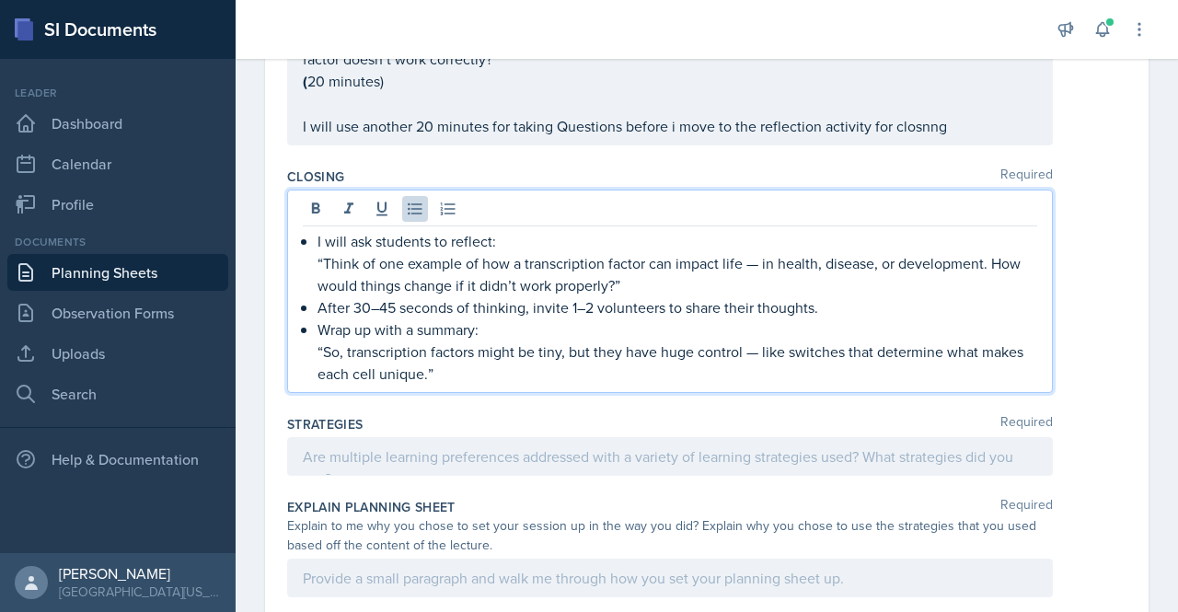
scroll to position [1088, 0]
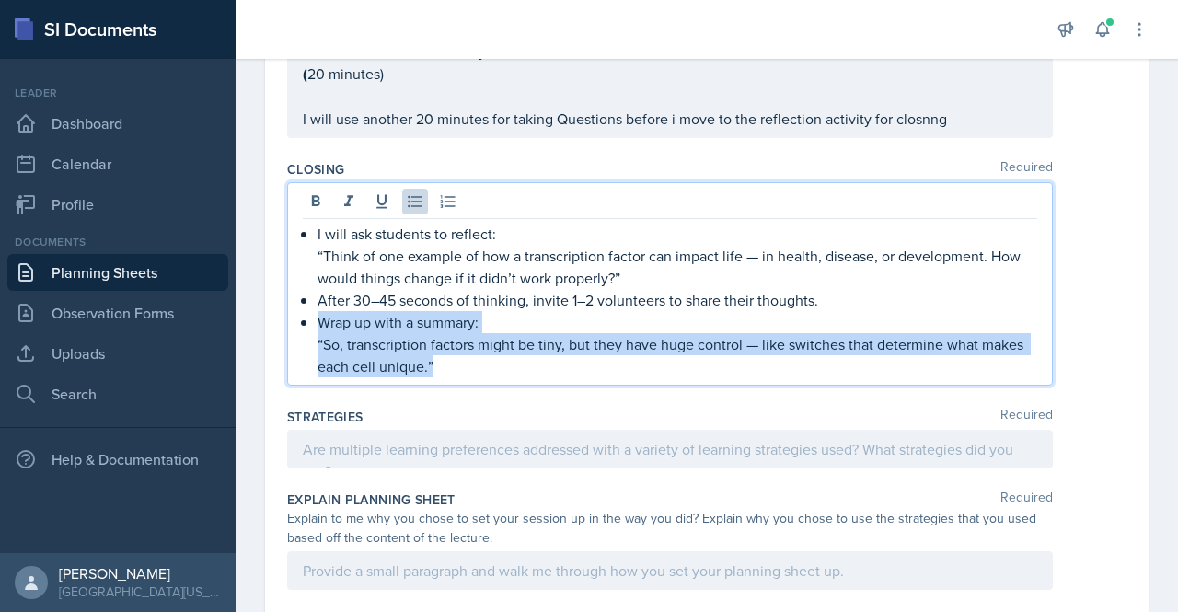
drag, startPoint x: 446, startPoint y: 365, endPoint x: 298, endPoint y: 321, distance: 154.7
click at [298, 321] on div "I will ask students to reflect: “Think of one example of how a transcription fa…" at bounding box center [670, 283] width 766 height 203
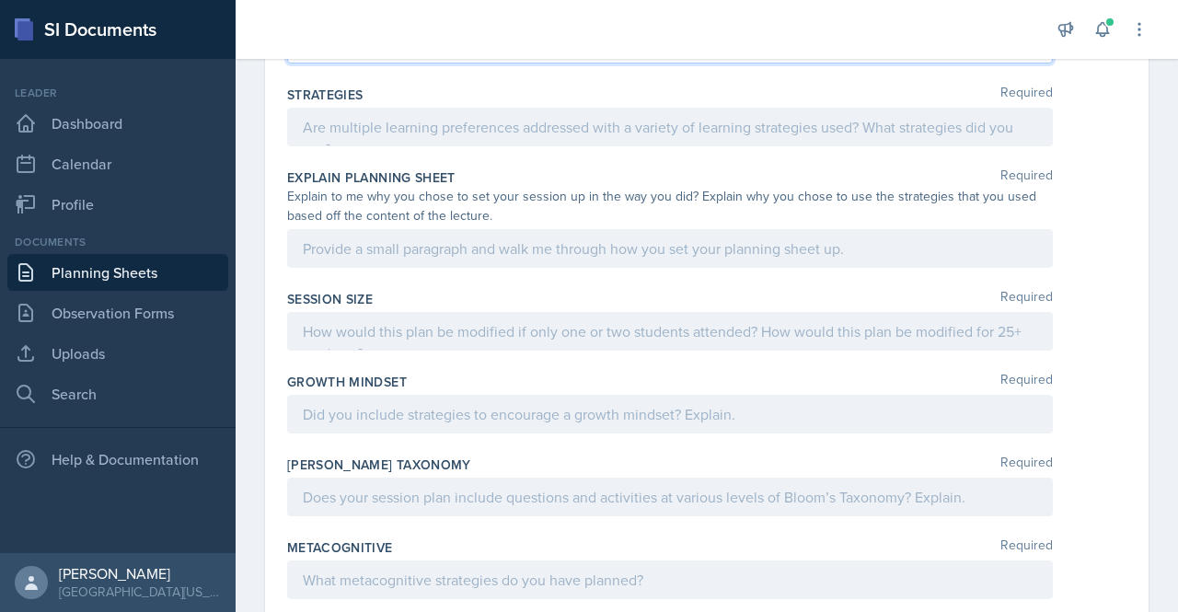
scroll to position [1367, 0]
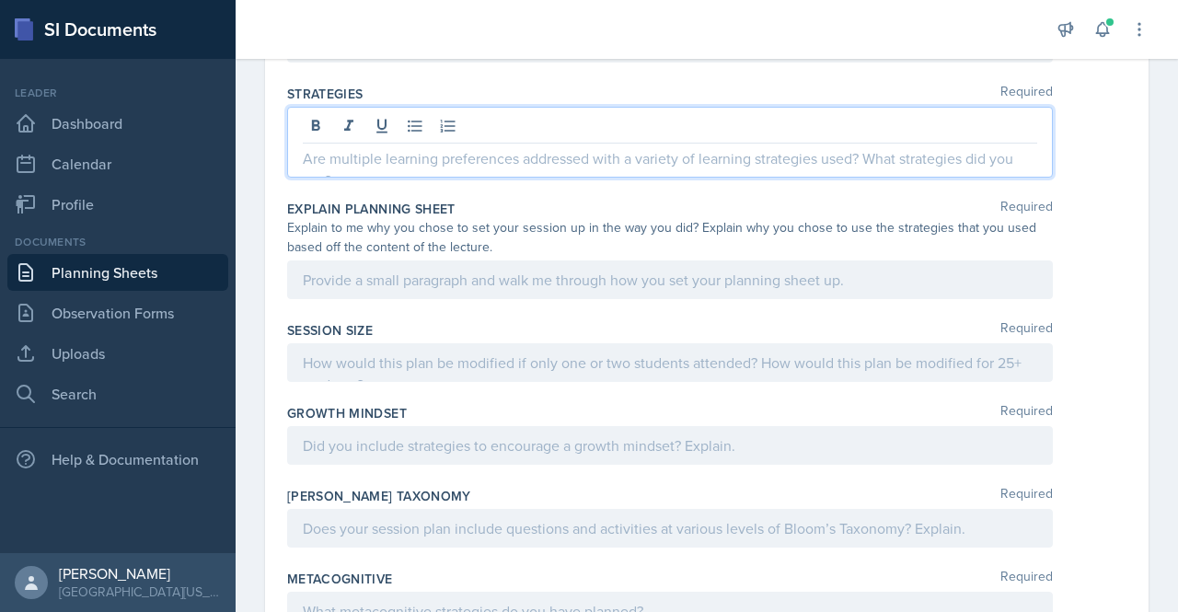
click at [363, 119] on div at bounding box center [670, 142] width 766 height 71
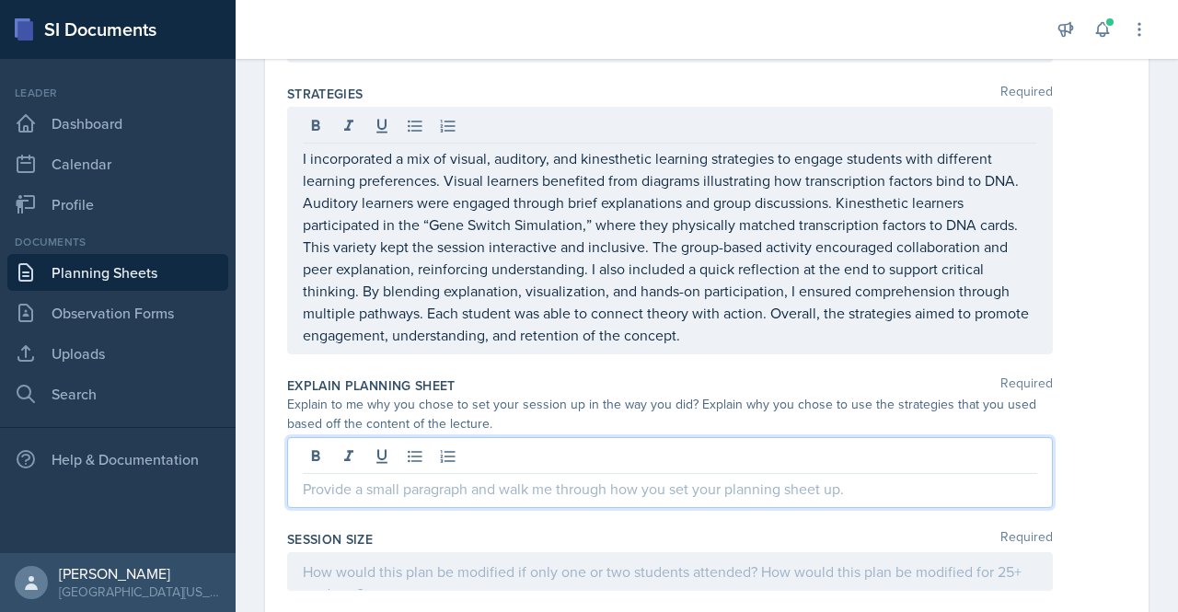
click at [372, 446] on div at bounding box center [670, 472] width 766 height 71
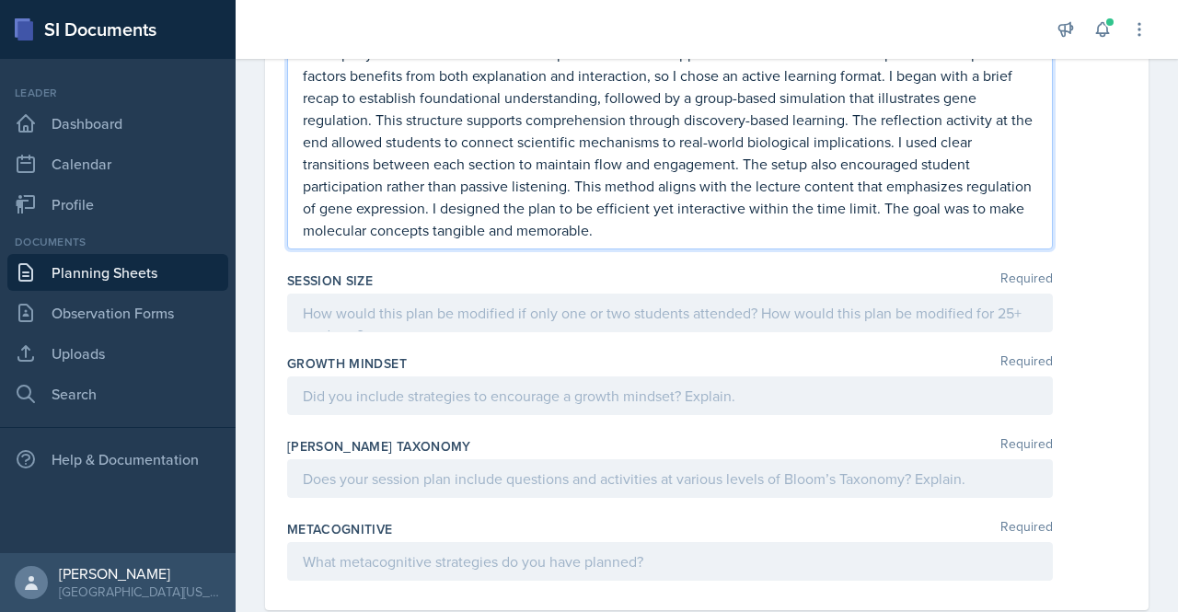
scroll to position [1744, 0]
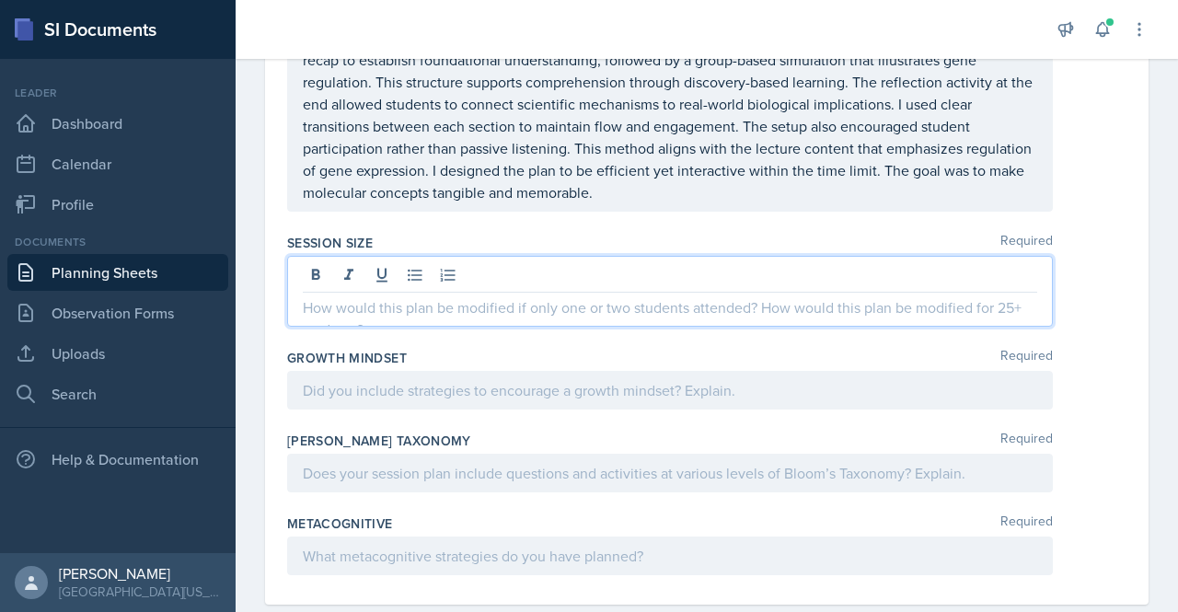
click at [354, 305] on p at bounding box center [670, 307] width 735 height 22
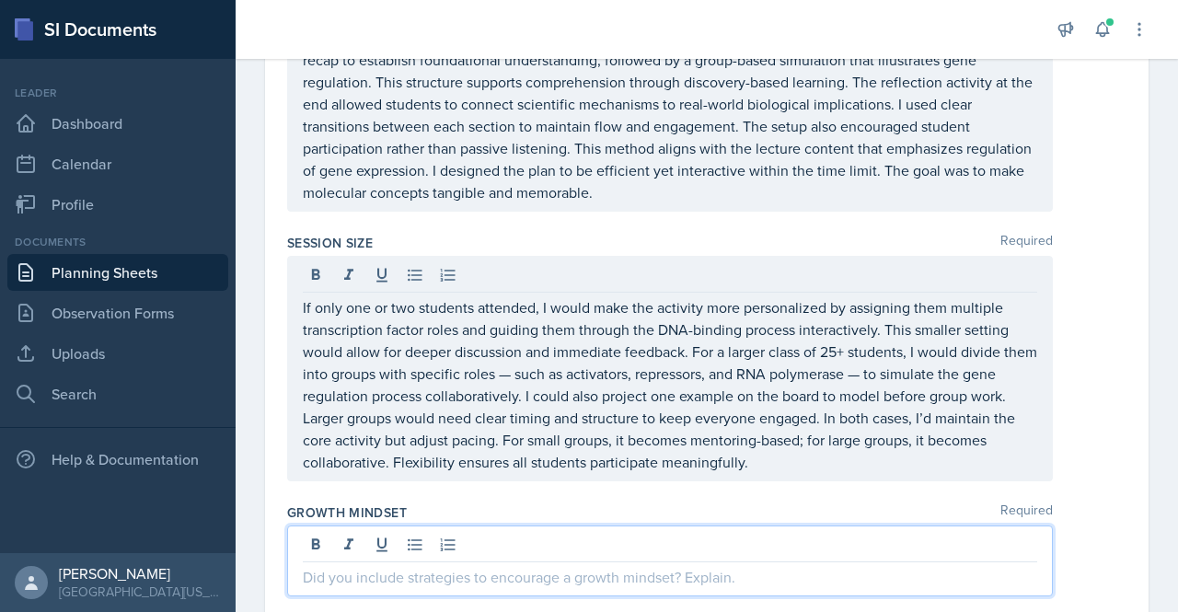
click at [459, 540] on div at bounding box center [670, 561] width 766 height 71
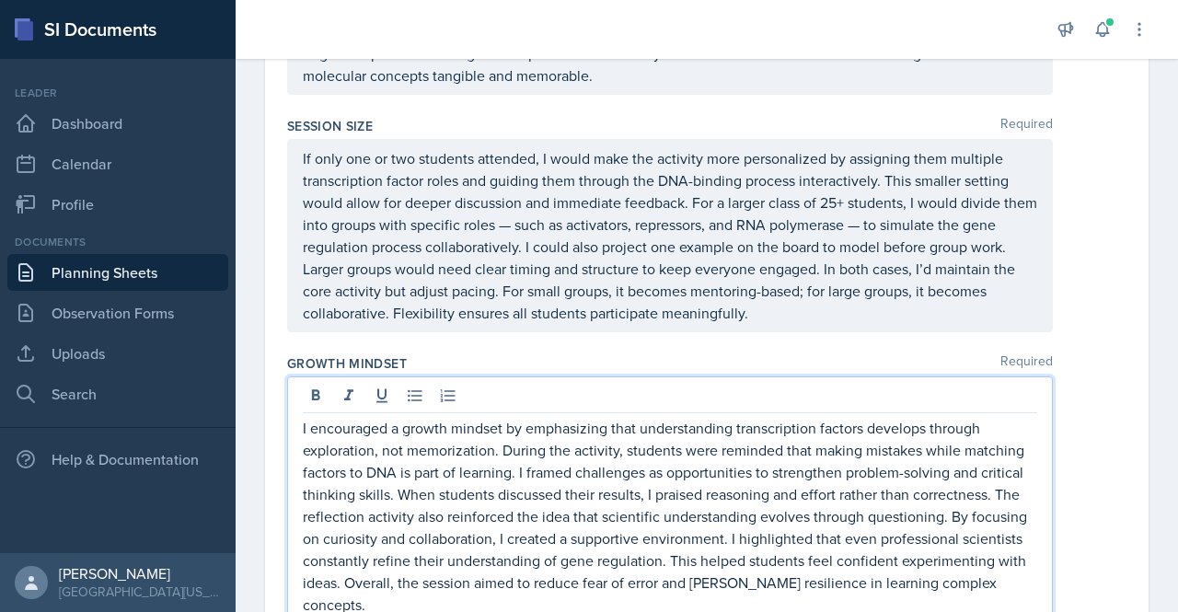
scroll to position [2103, 0]
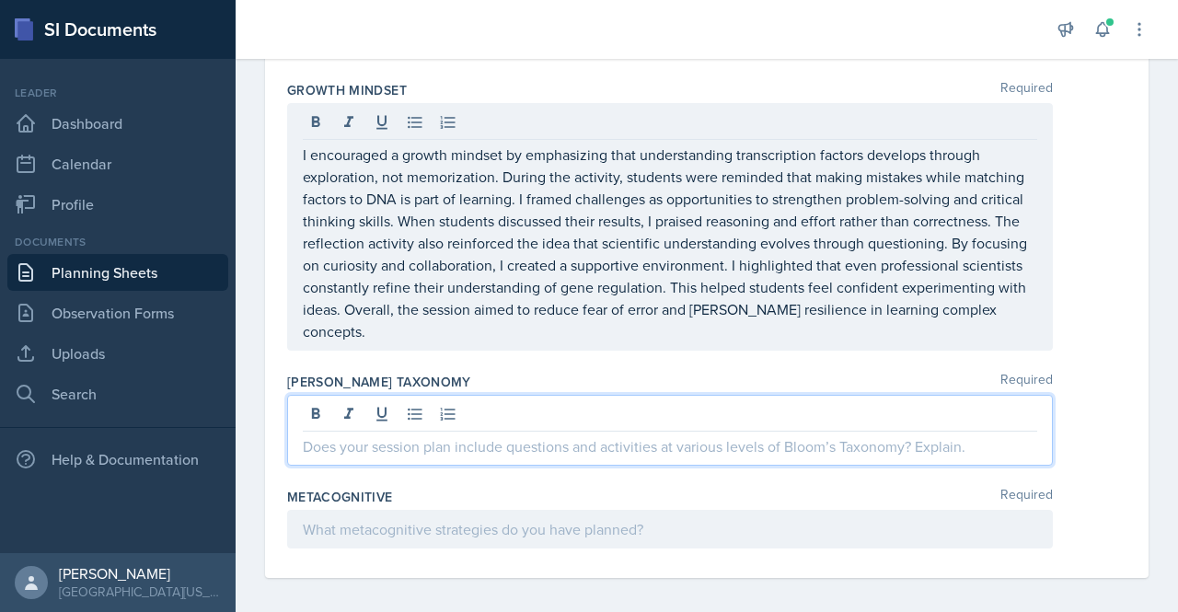
click at [401, 435] on p at bounding box center [670, 446] width 735 height 22
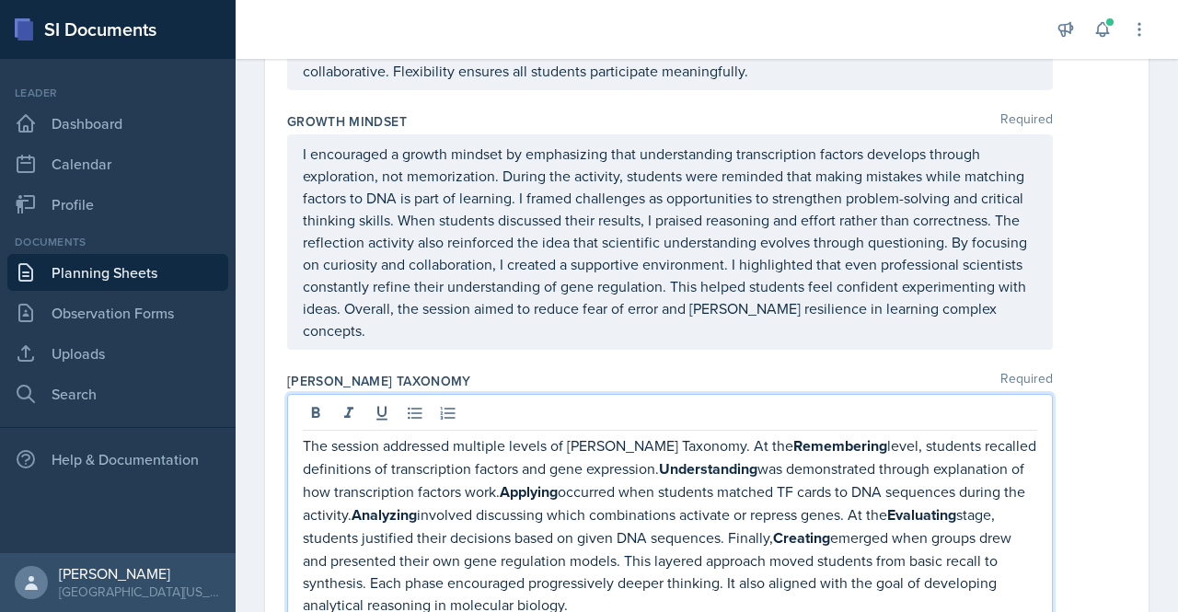
scroll to position [2260, 0]
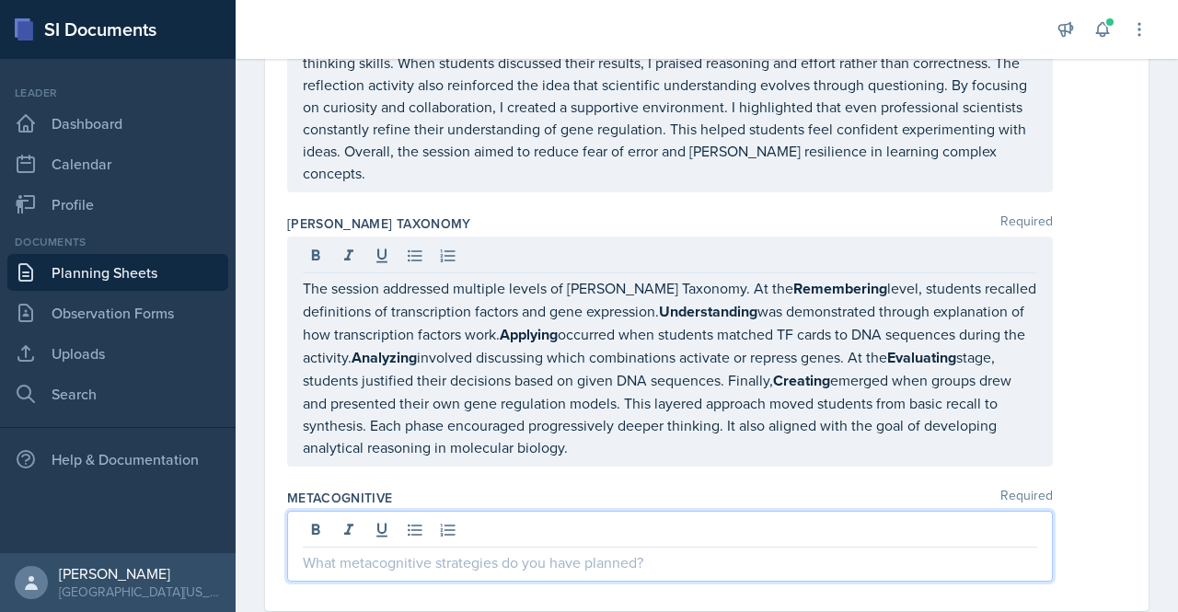
click at [451, 526] on div at bounding box center [670, 546] width 766 height 71
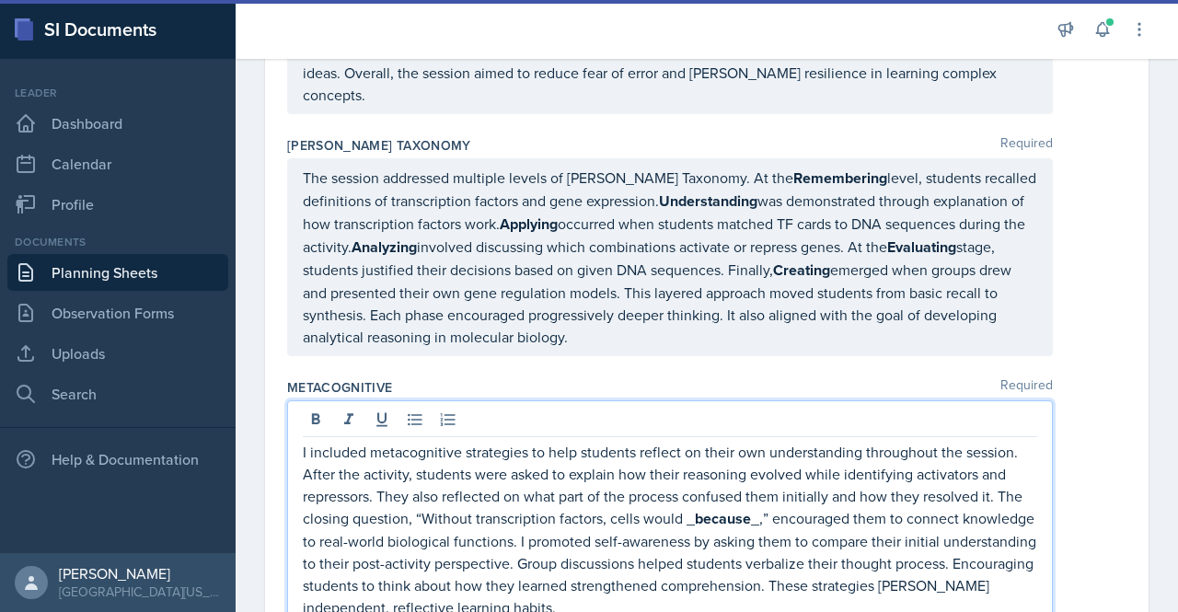
scroll to position [2416, 0]
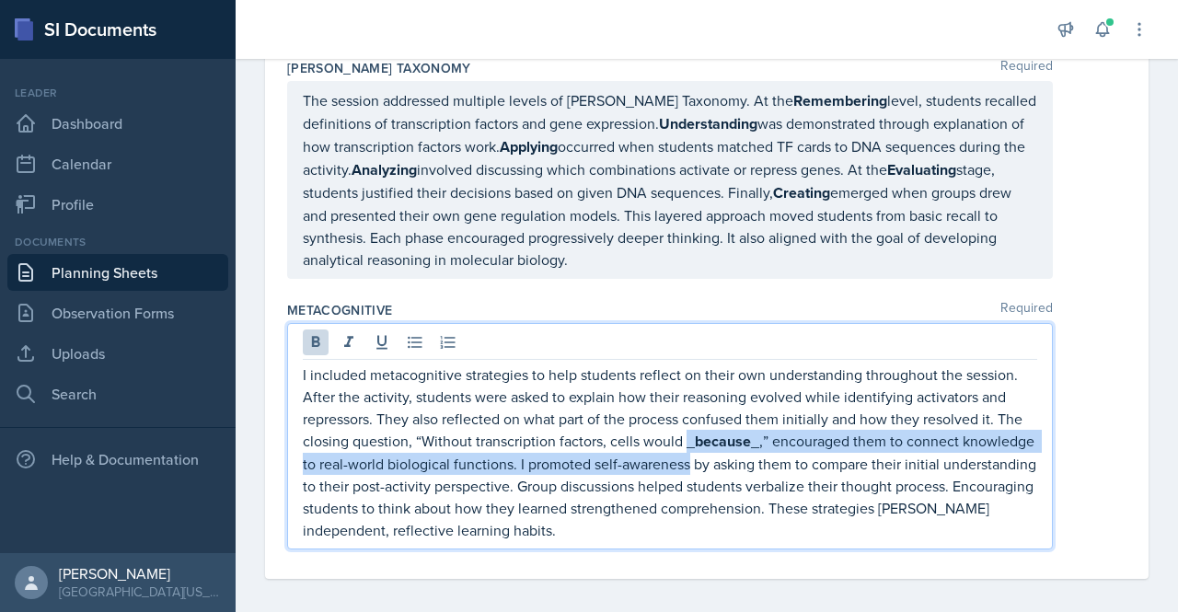
drag, startPoint x: 686, startPoint y: 437, endPoint x: 764, endPoint y: 443, distance: 78.4
click at [764, 443] on p "I included metacognitive strategies to help students reflect on their own under…" at bounding box center [670, 453] width 735 height 178
click at [762, 437] on p "I included metacognitive strategies to help students reflect on their own under…" at bounding box center [670, 453] width 735 height 178
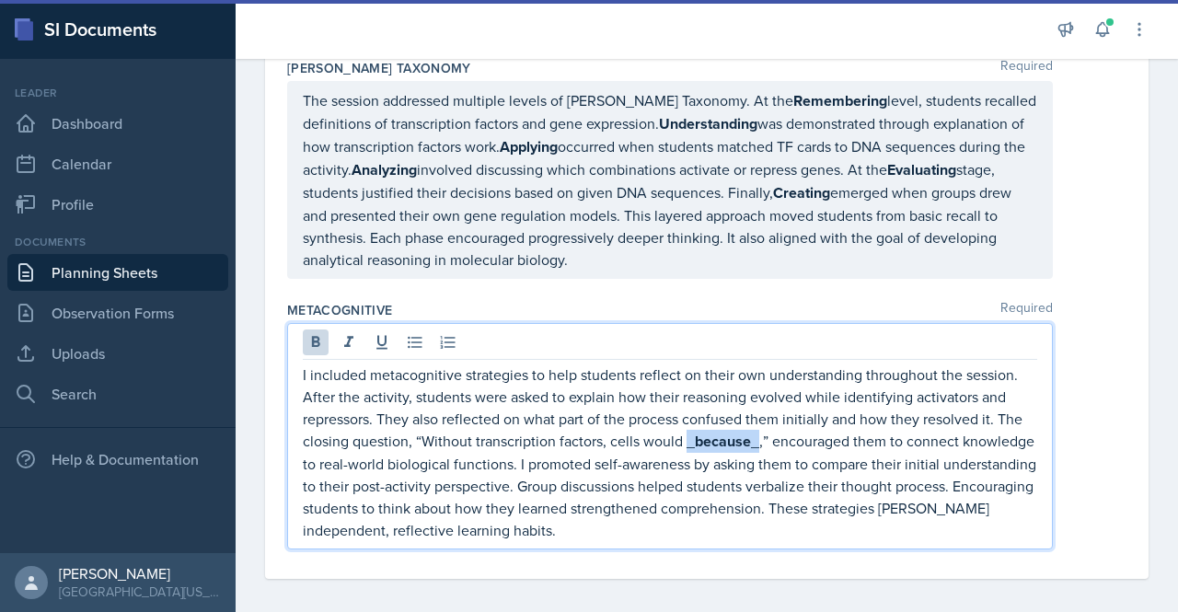
drag, startPoint x: 765, startPoint y: 436, endPoint x: 687, endPoint y: 438, distance: 78.3
click at [687, 438] on p "I included metacognitive strategies to help students reflect on their own under…" at bounding box center [670, 453] width 735 height 178
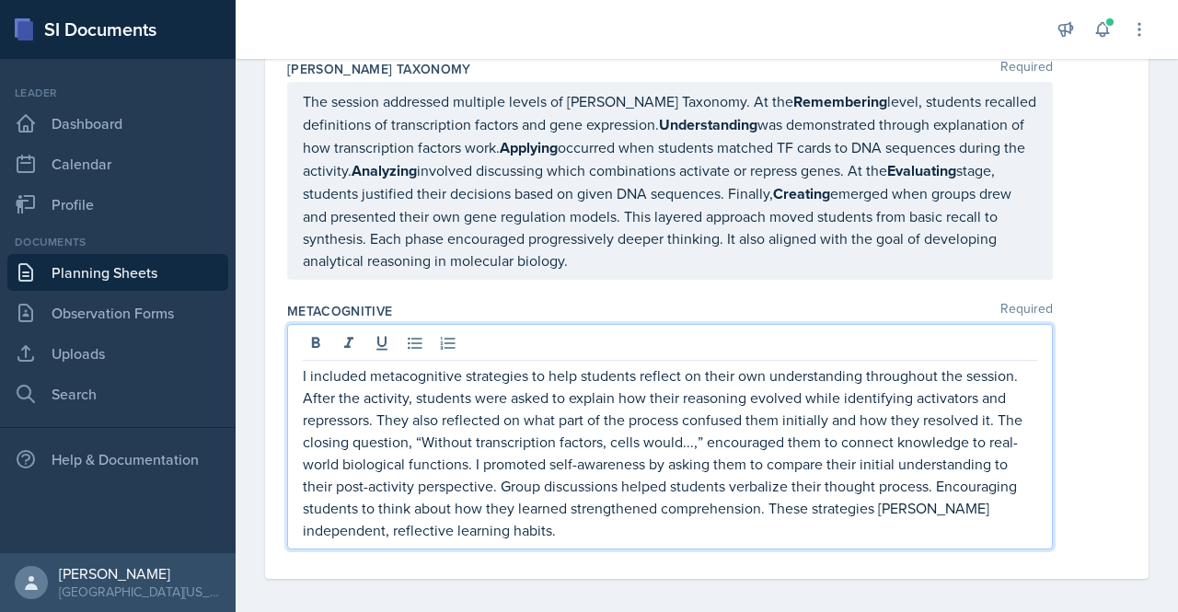
click at [733, 512] on p "I included metacognitive strategies to help students reflect on their own under…" at bounding box center [670, 453] width 735 height 177
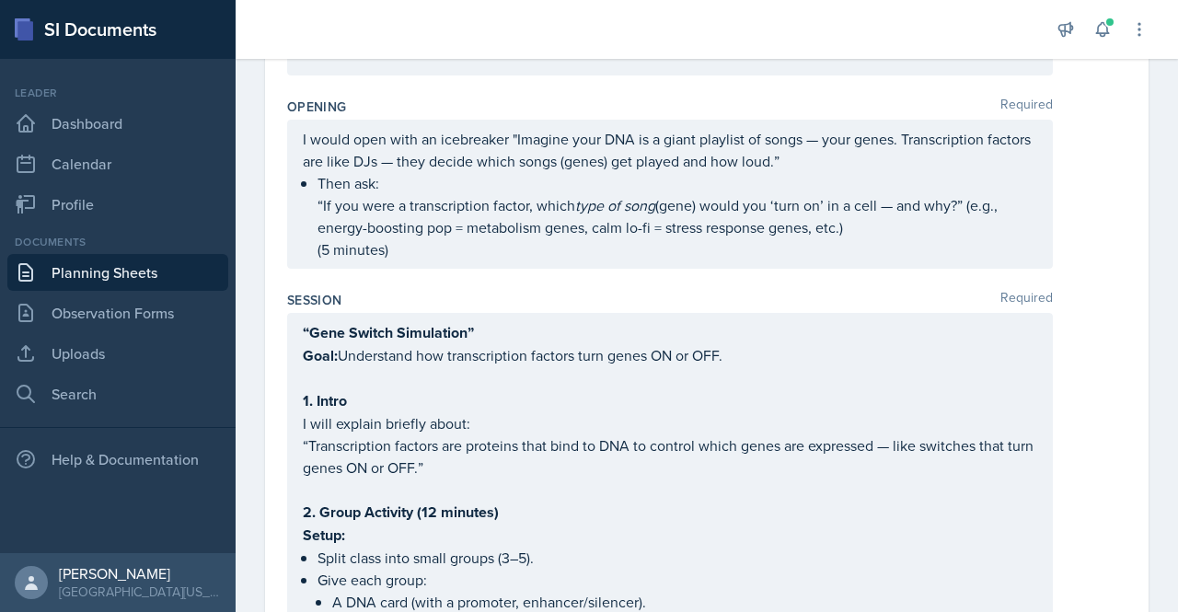
scroll to position [0, 0]
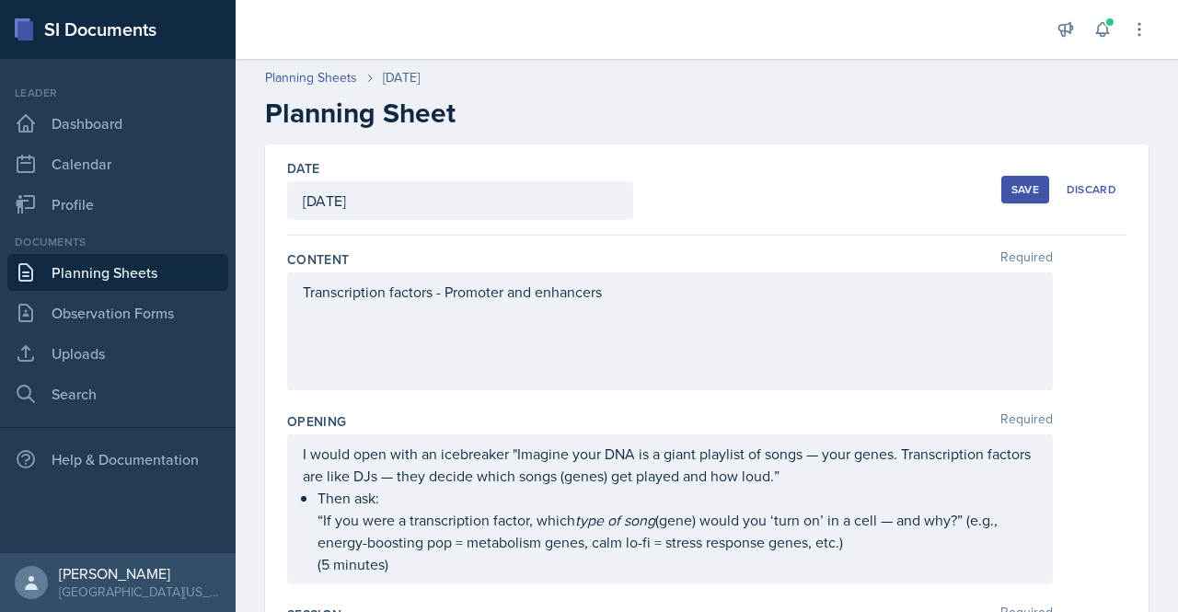
click at [1024, 196] on button "Save" at bounding box center [1026, 190] width 48 height 28
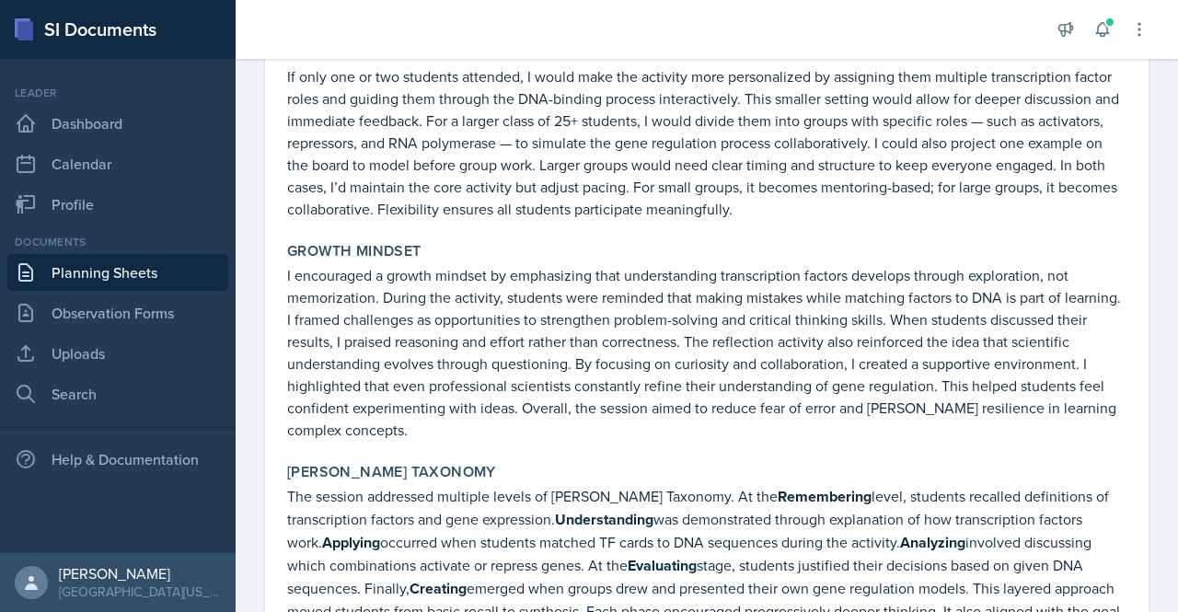
scroll to position [2039, 0]
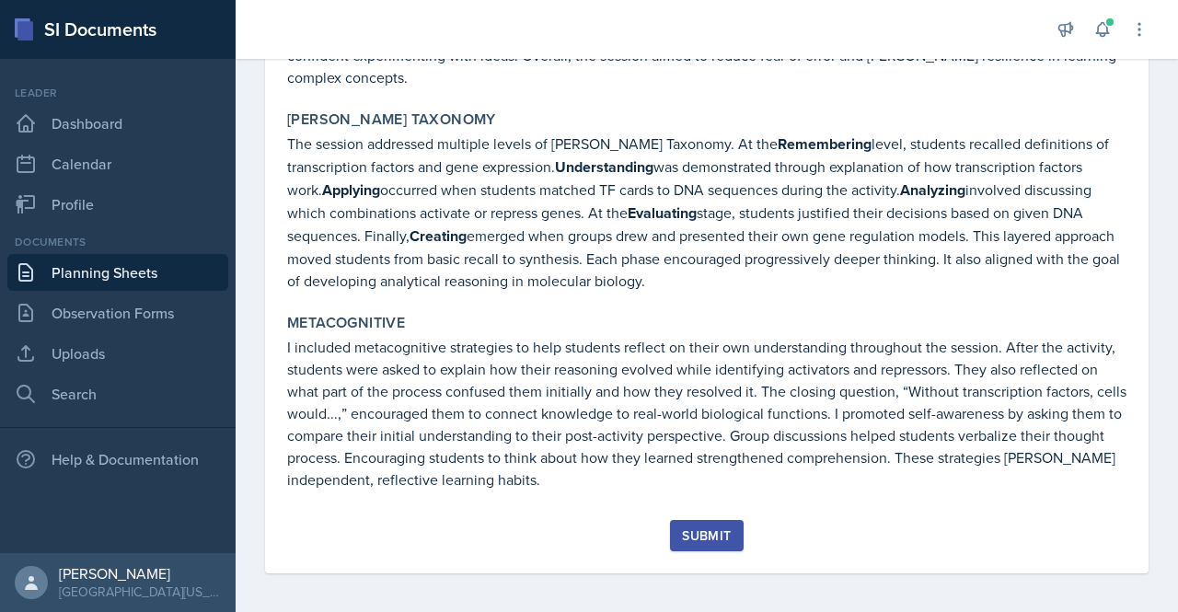
click at [723, 528] on div "Submit" at bounding box center [706, 535] width 49 height 15
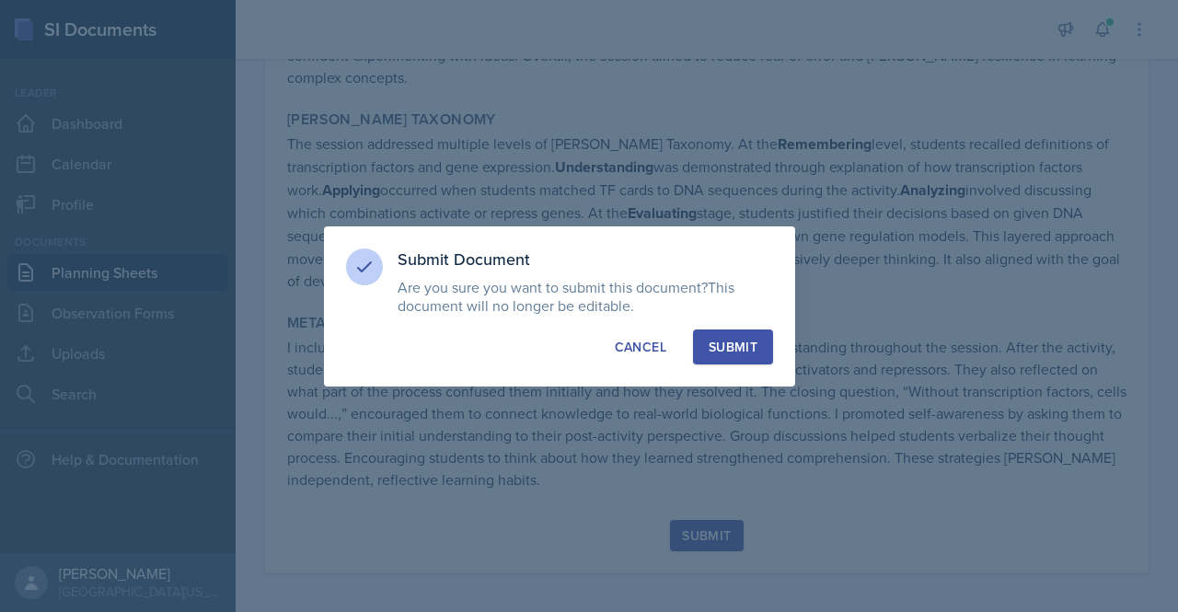
click at [729, 345] on div "Submit" at bounding box center [733, 347] width 49 height 18
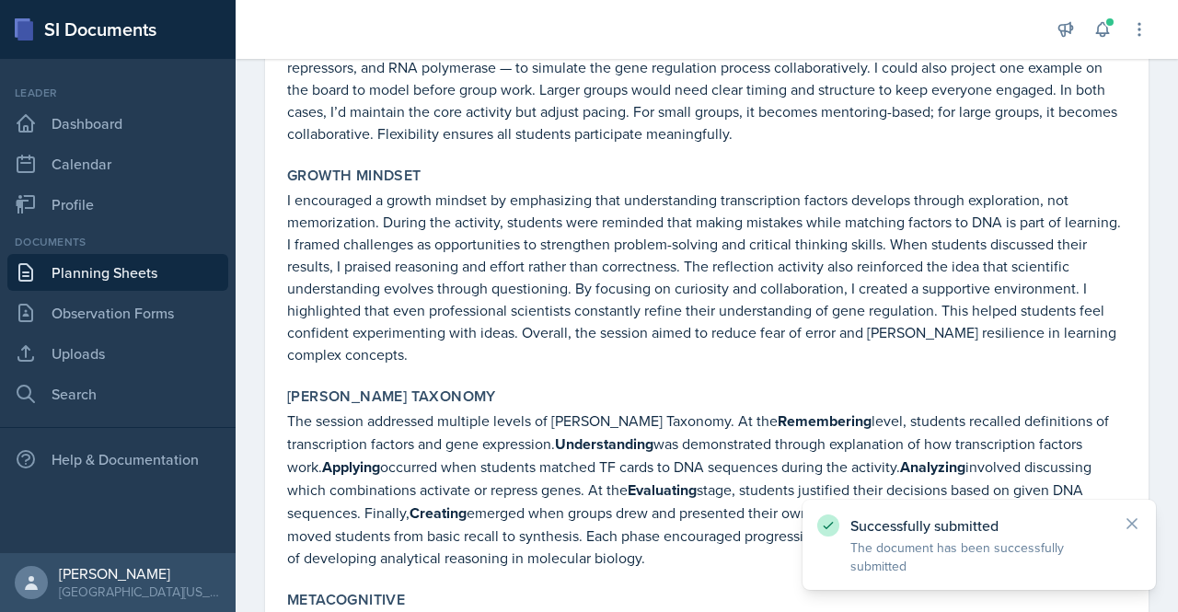
scroll to position [1987, 0]
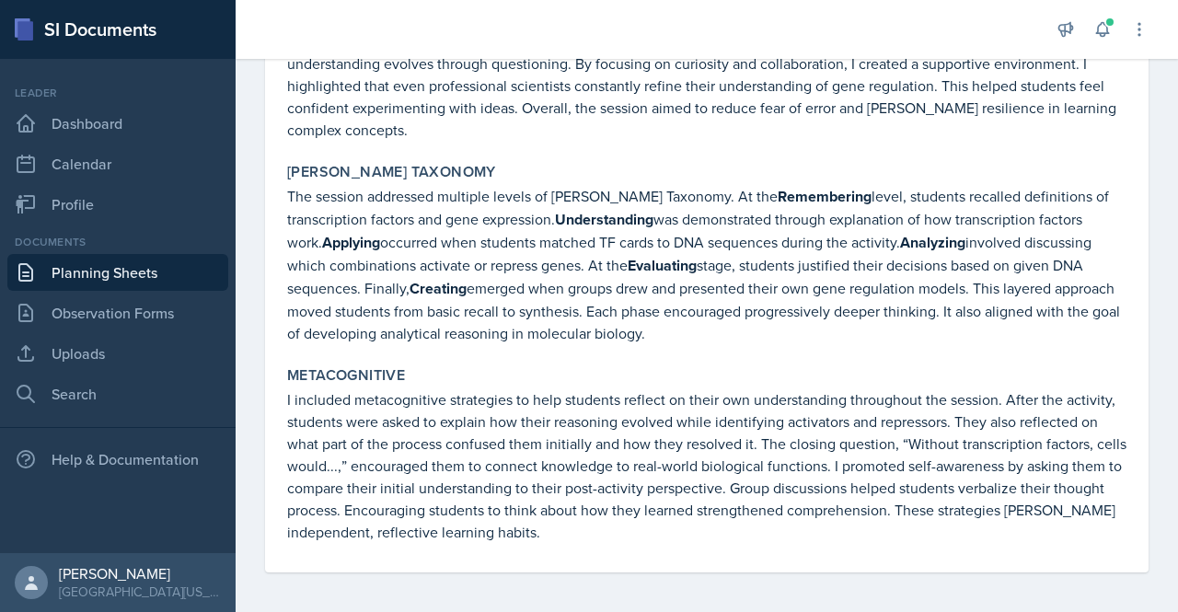
click at [110, 265] on link "Planning Sheets" at bounding box center [117, 272] width 221 height 37
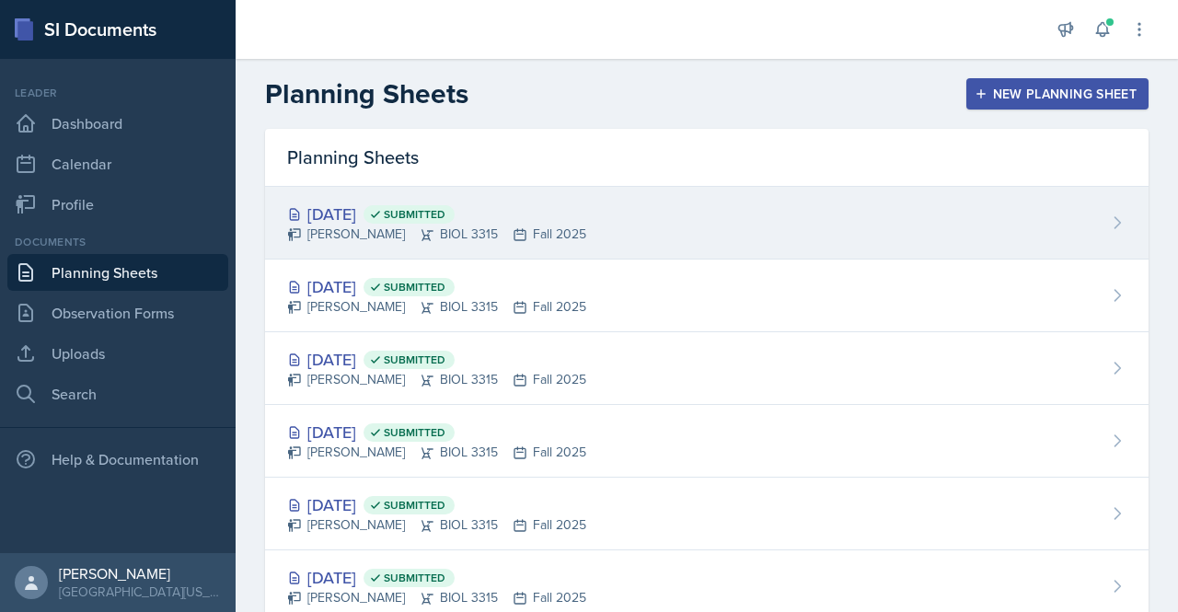
click at [647, 233] on div "[DATE] Submitted [PERSON_NAME] BIOL 3315 Fall 2025" at bounding box center [707, 223] width 884 height 73
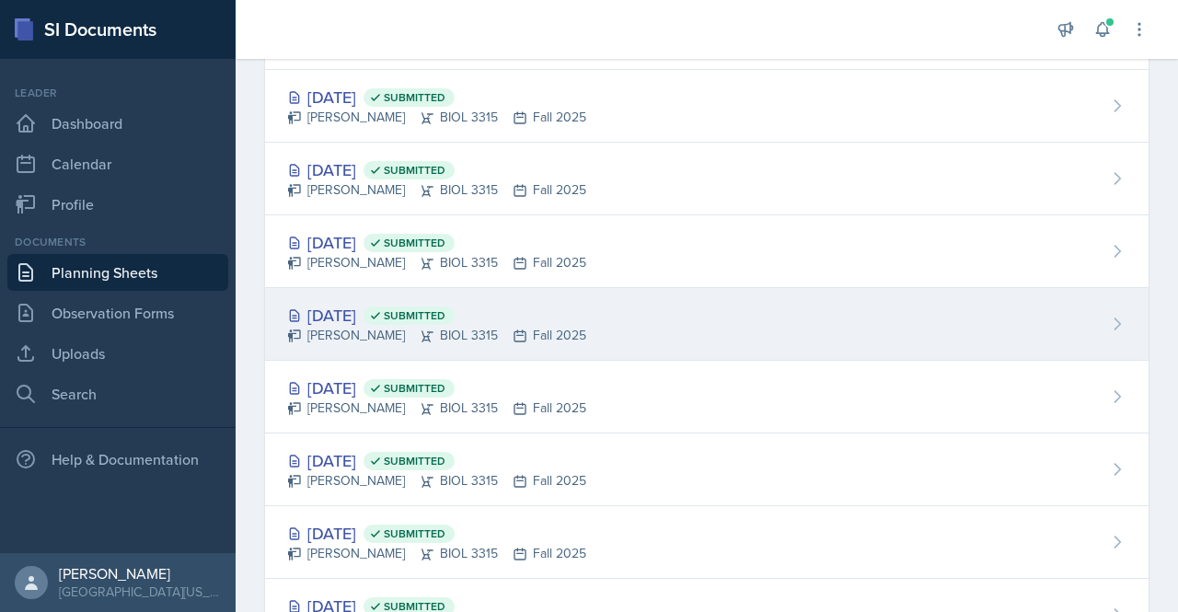
scroll to position [206, 0]
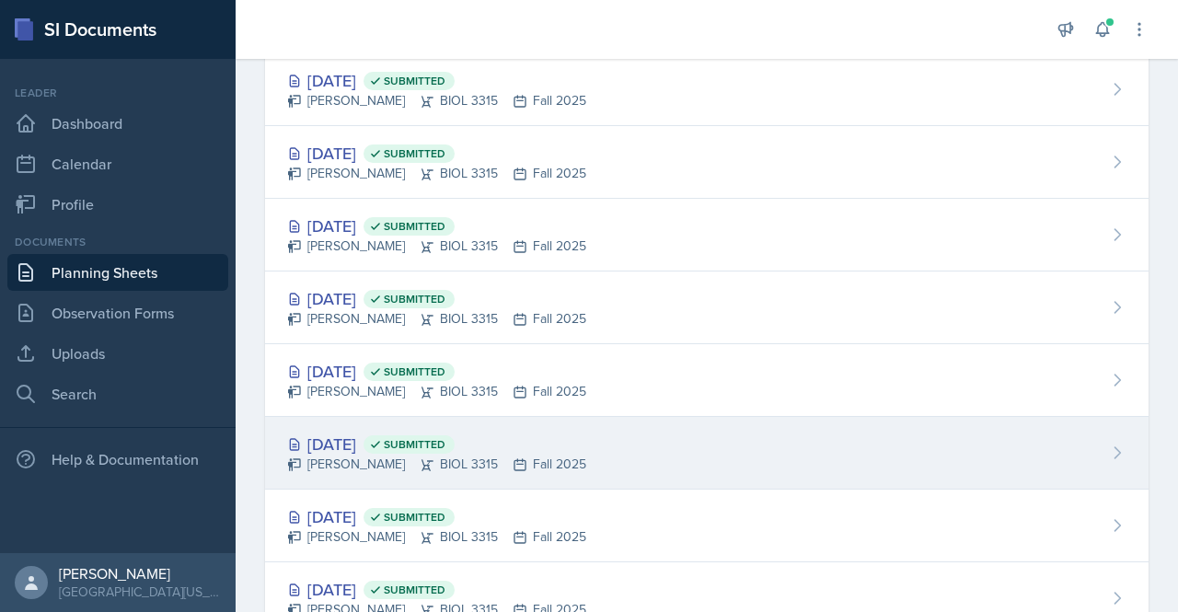
click at [530, 450] on div "[DATE] Submitted" at bounding box center [436, 444] width 299 height 25
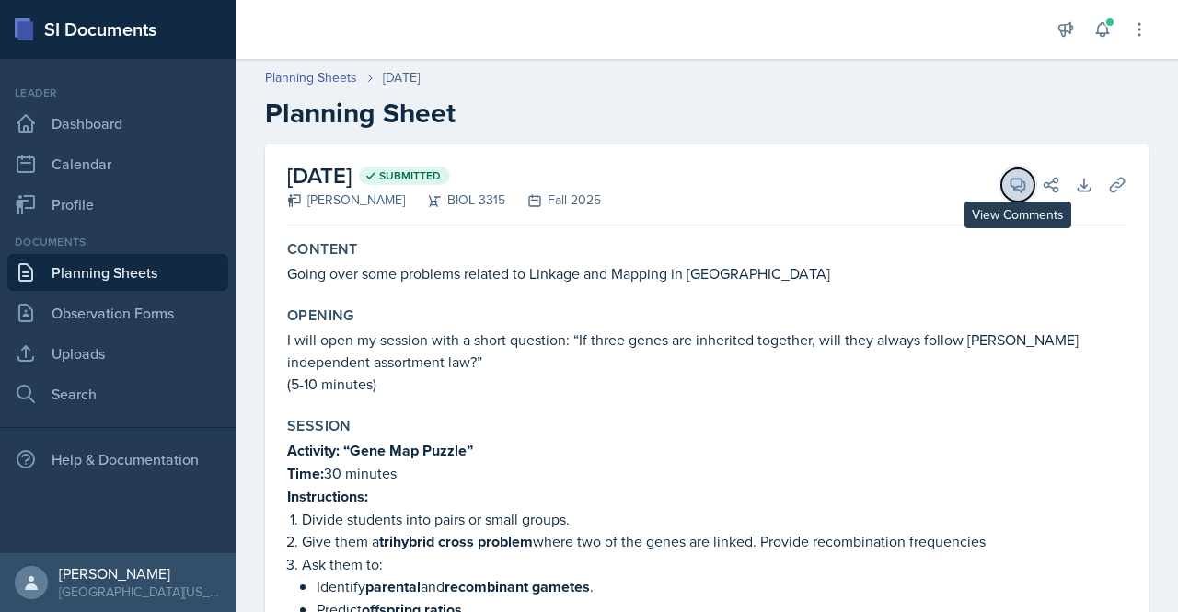
click at [1006, 196] on button "View Comments" at bounding box center [1018, 184] width 33 height 33
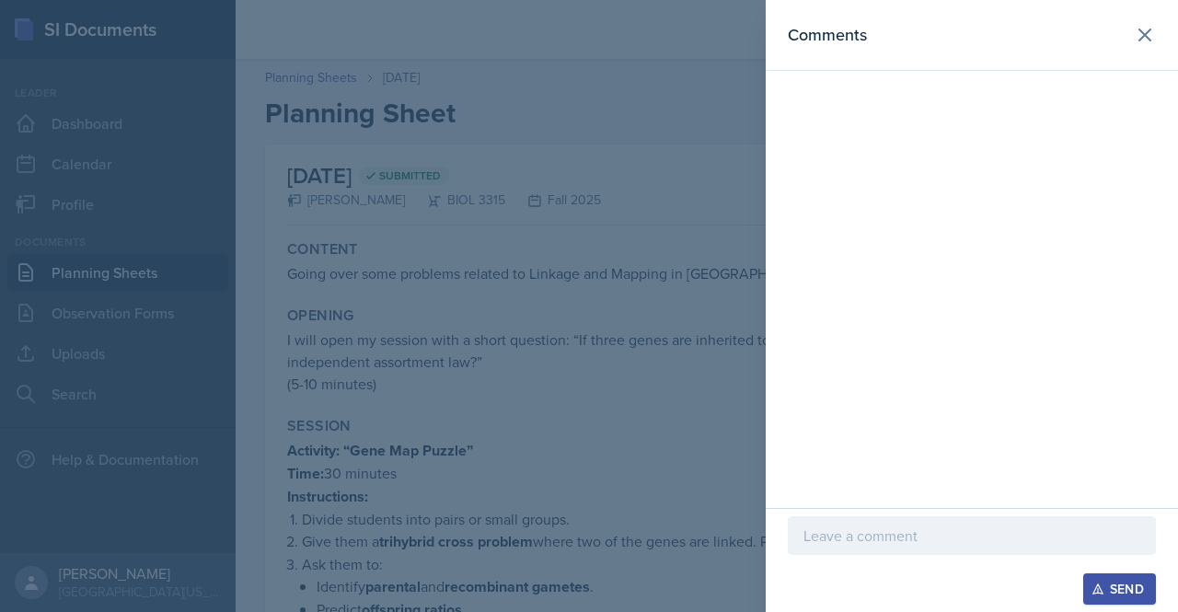
click at [1129, 49] on header "Comments" at bounding box center [972, 35] width 412 height 71
click at [1144, 35] on icon at bounding box center [1145, 34] width 11 height 11
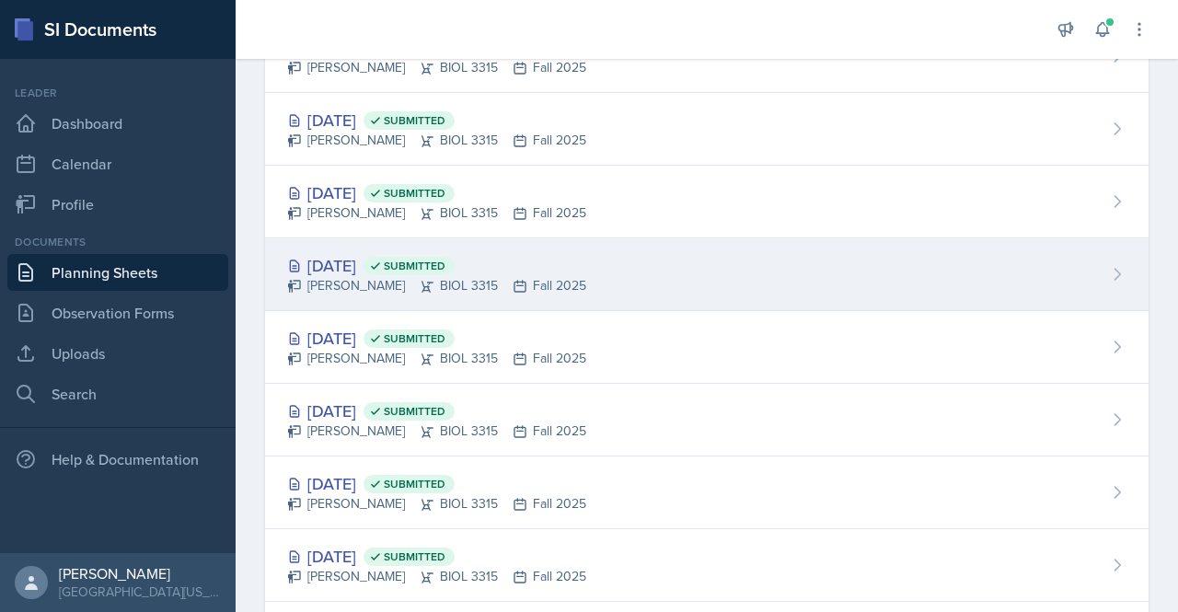
scroll to position [179, 0]
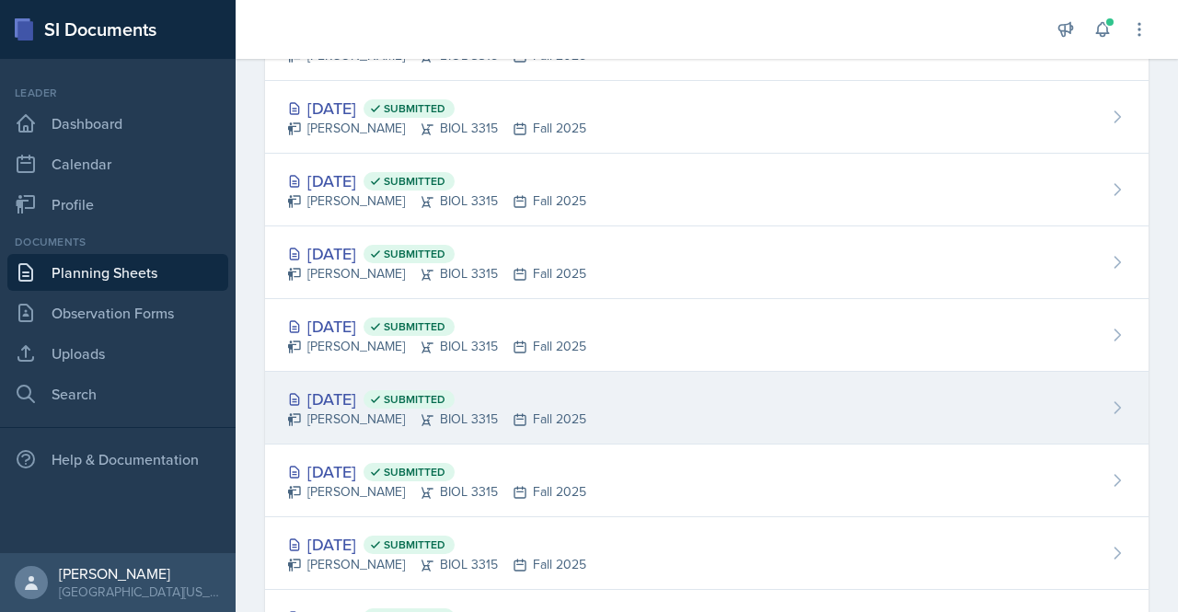
click at [539, 434] on div "[DATE] Submitted [PERSON_NAME] BIOL 3315 Fall 2025" at bounding box center [707, 408] width 884 height 73
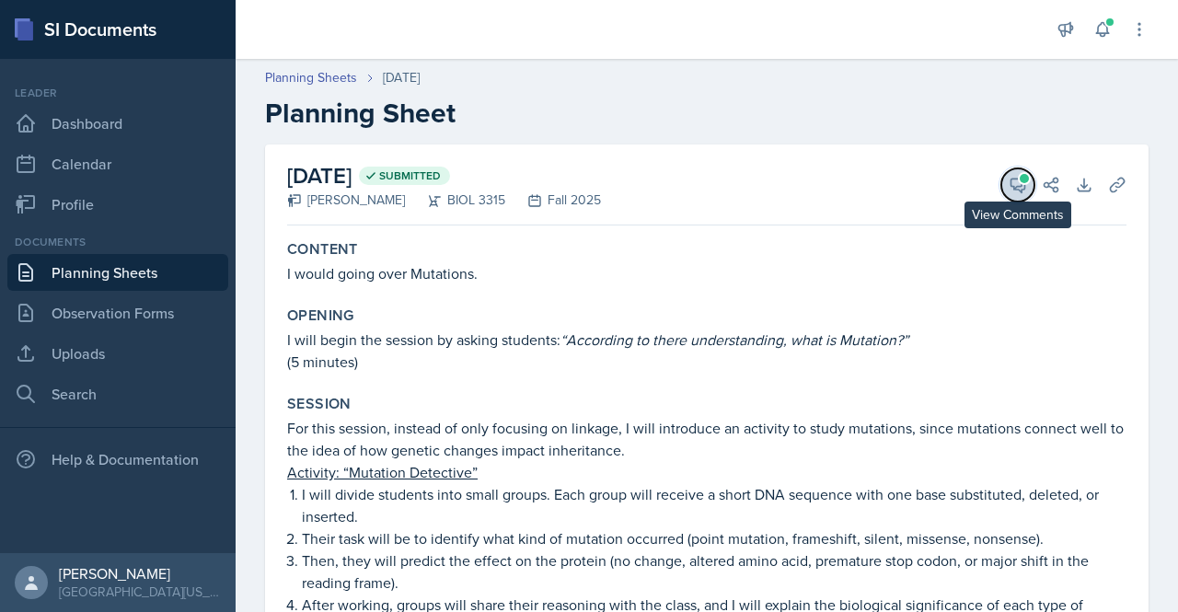
click at [1012, 189] on icon at bounding box center [1018, 185] width 18 height 18
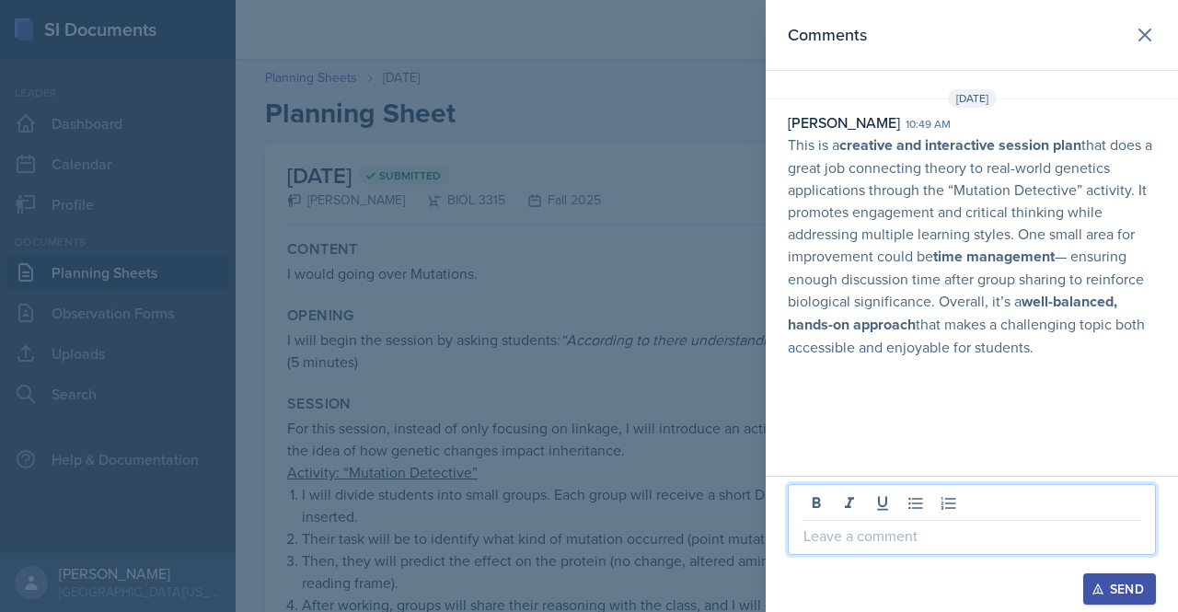
click at [867, 540] on p at bounding box center [972, 536] width 337 height 22
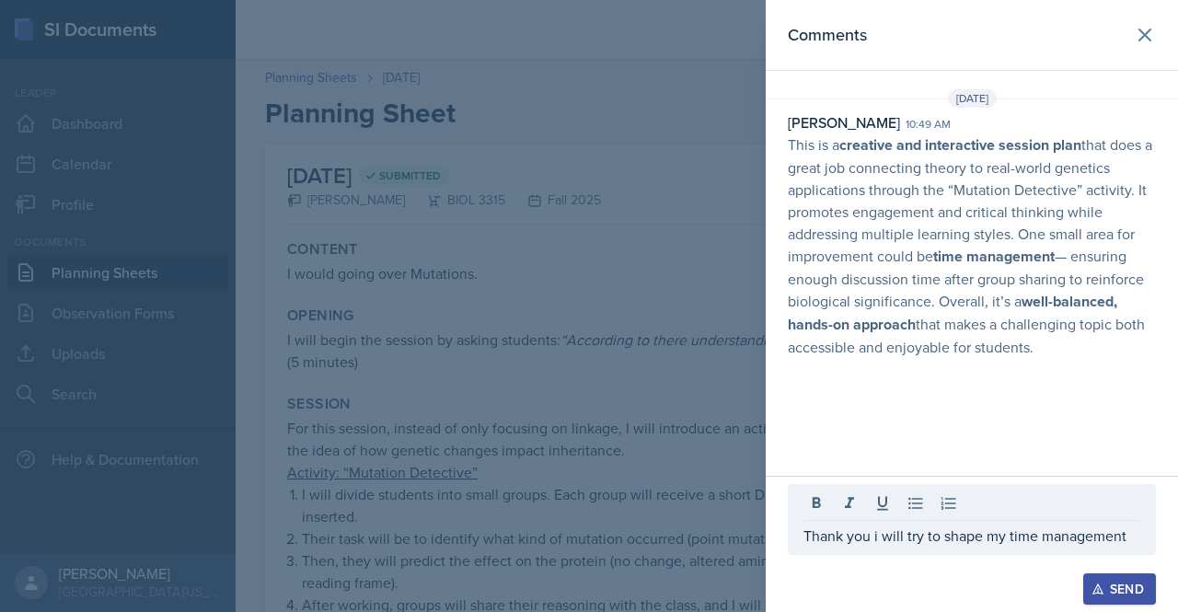
click at [1129, 584] on div "Send" at bounding box center [1119, 589] width 49 height 15
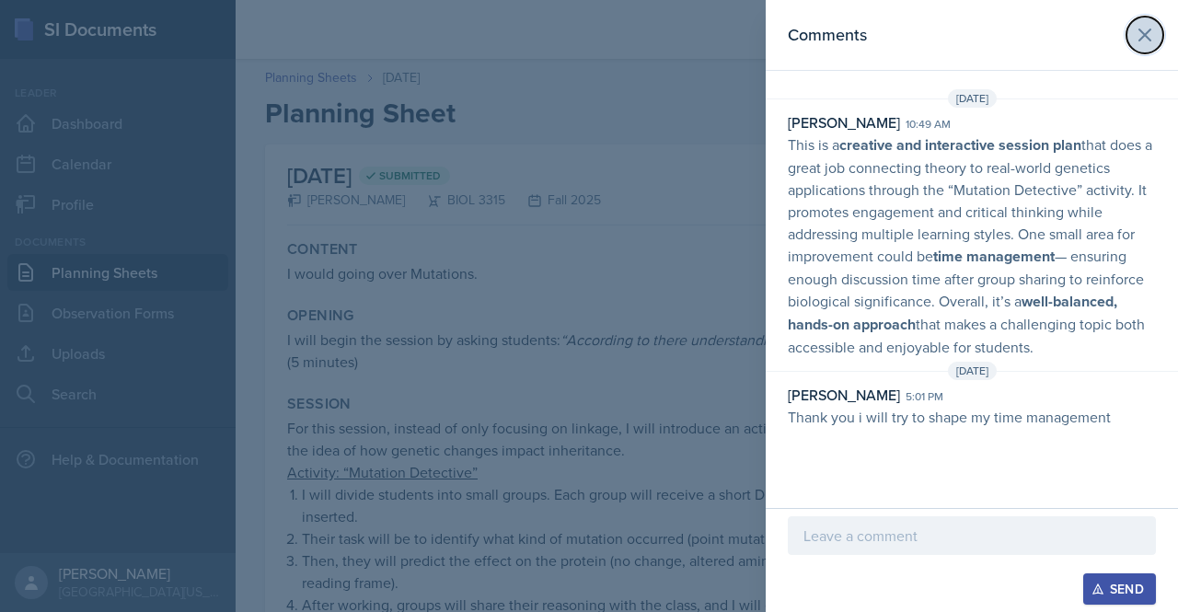
click at [1137, 45] on icon at bounding box center [1145, 35] width 22 height 22
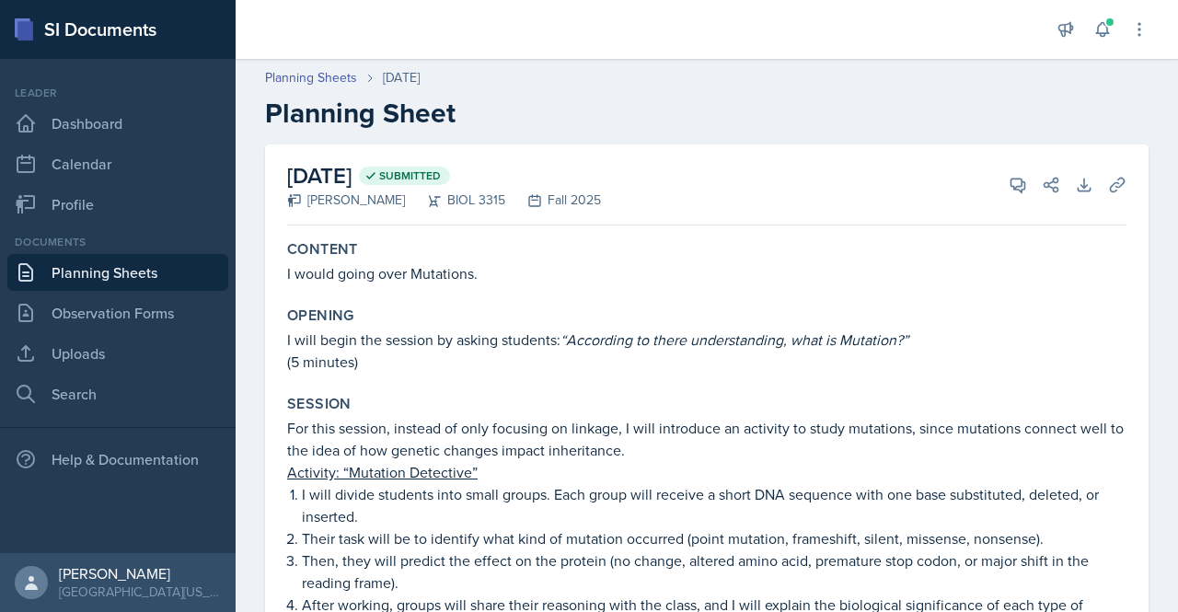
click at [80, 279] on link "Planning Sheets" at bounding box center [117, 272] width 221 height 37
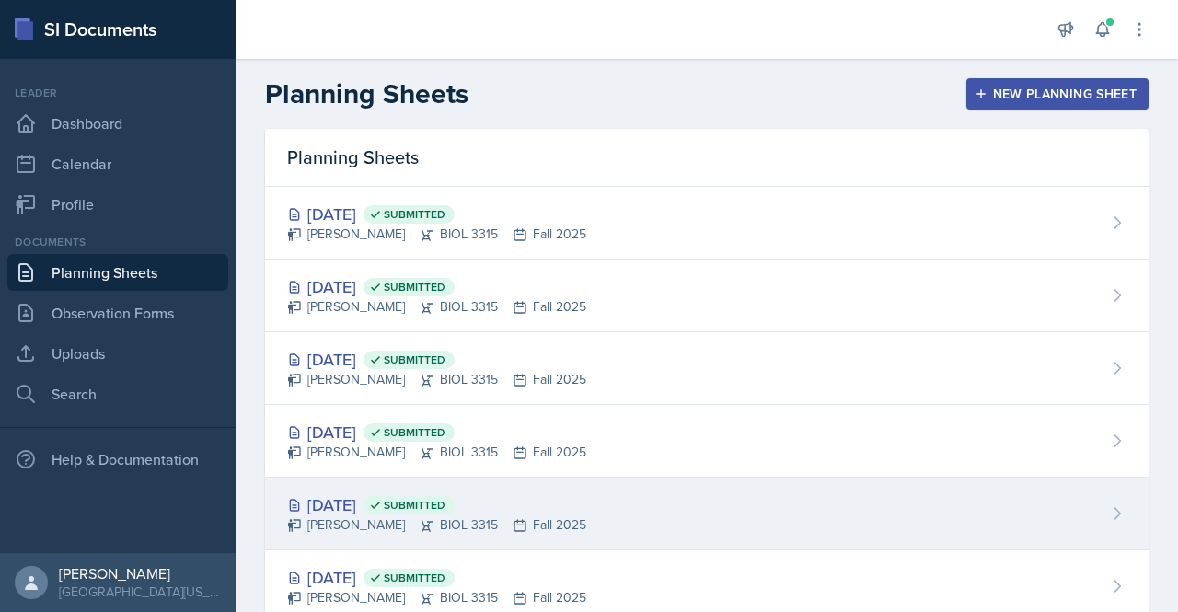
click at [413, 518] on div "[PERSON_NAME] BIOL 3315 Fall 2025" at bounding box center [436, 525] width 299 height 19
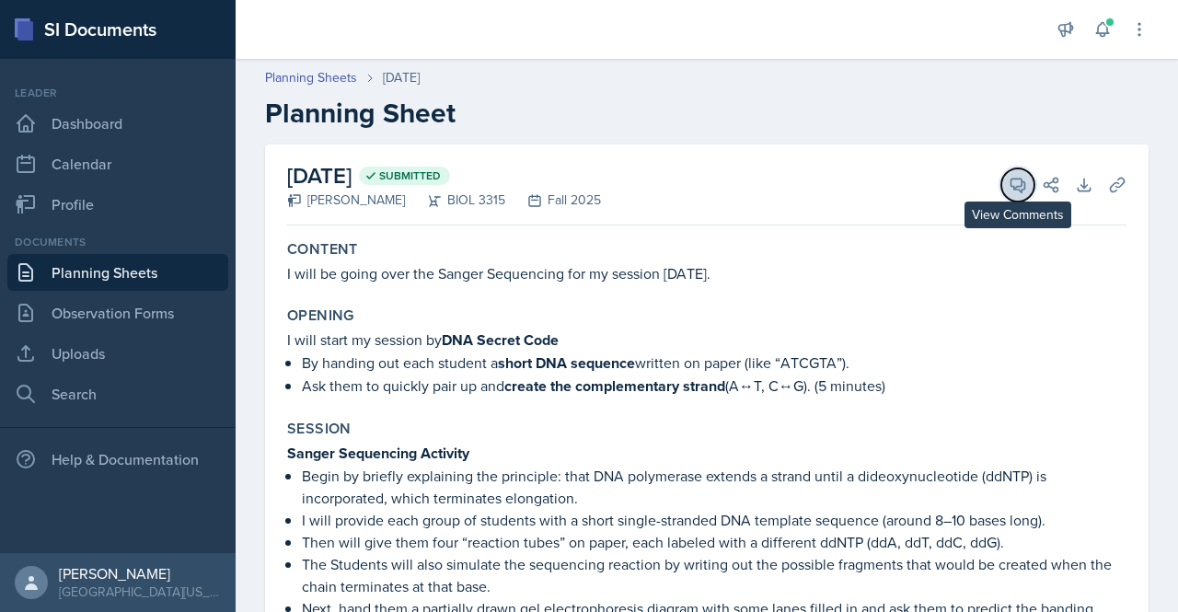
click at [1020, 178] on span at bounding box center [1024, 178] width 9 height 9
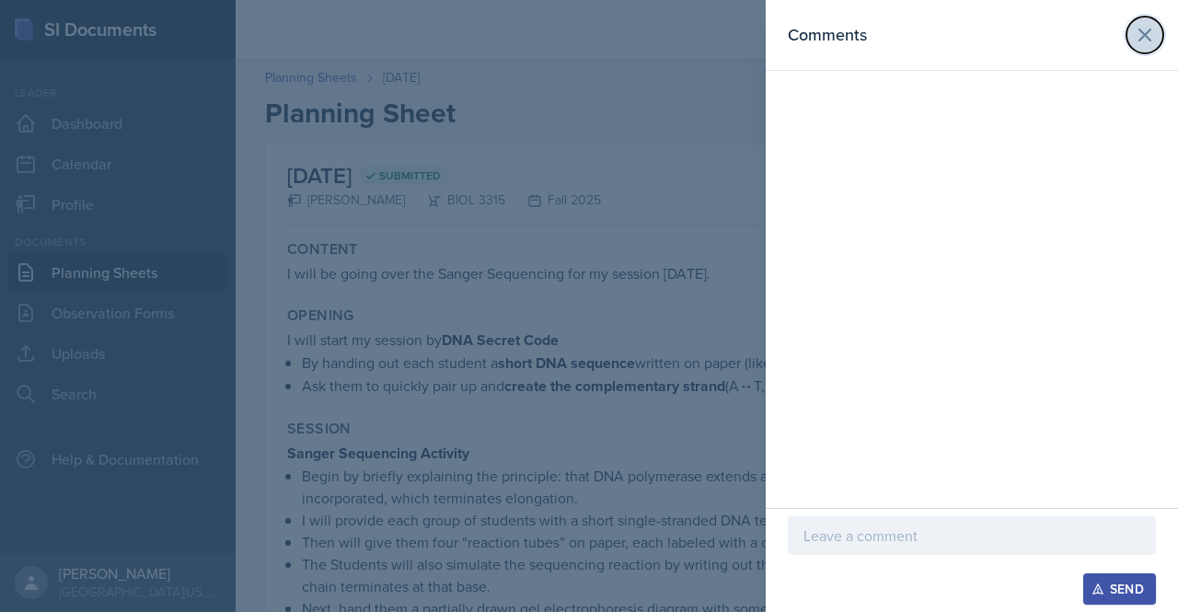
click at [1153, 32] on icon at bounding box center [1145, 35] width 22 height 22
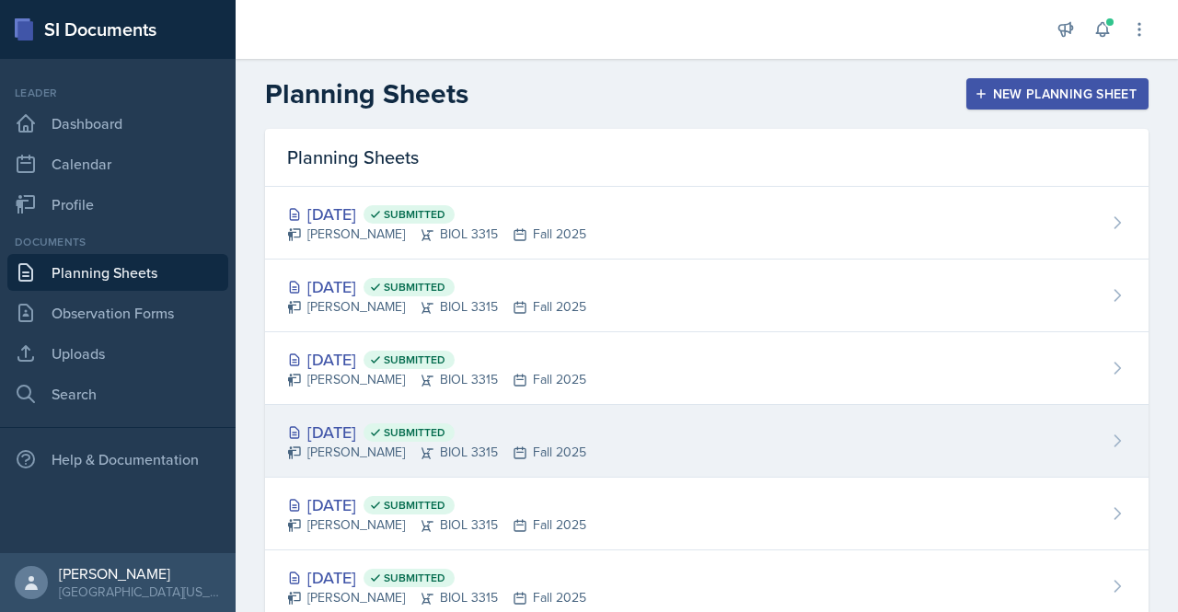
click at [432, 446] on div "[PERSON_NAME] BIOL 3315 Fall 2025" at bounding box center [436, 452] width 299 height 19
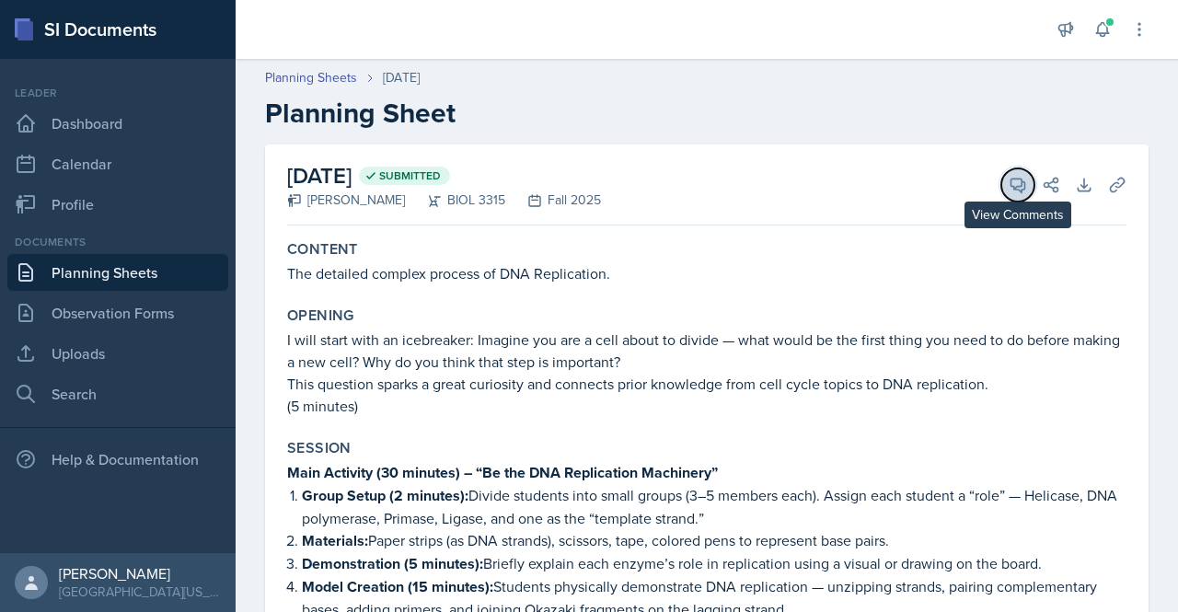
click at [1009, 182] on icon at bounding box center [1018, 185] width 18 height 18
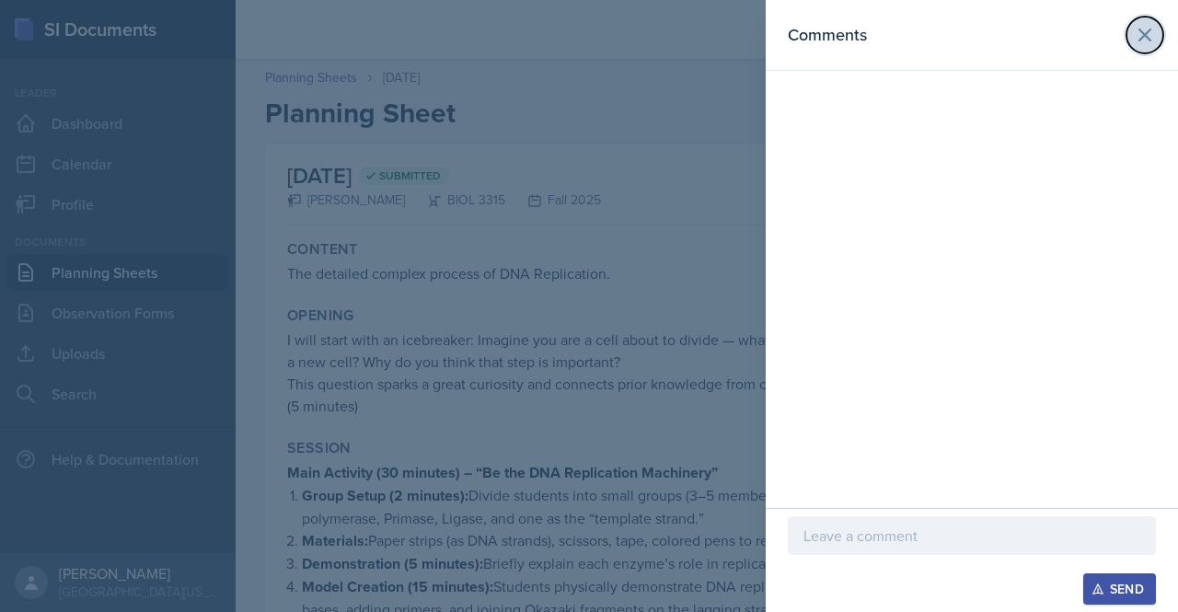
click at [1144, 43] on icon at bounding box center [1145, 35] width 22 height 22
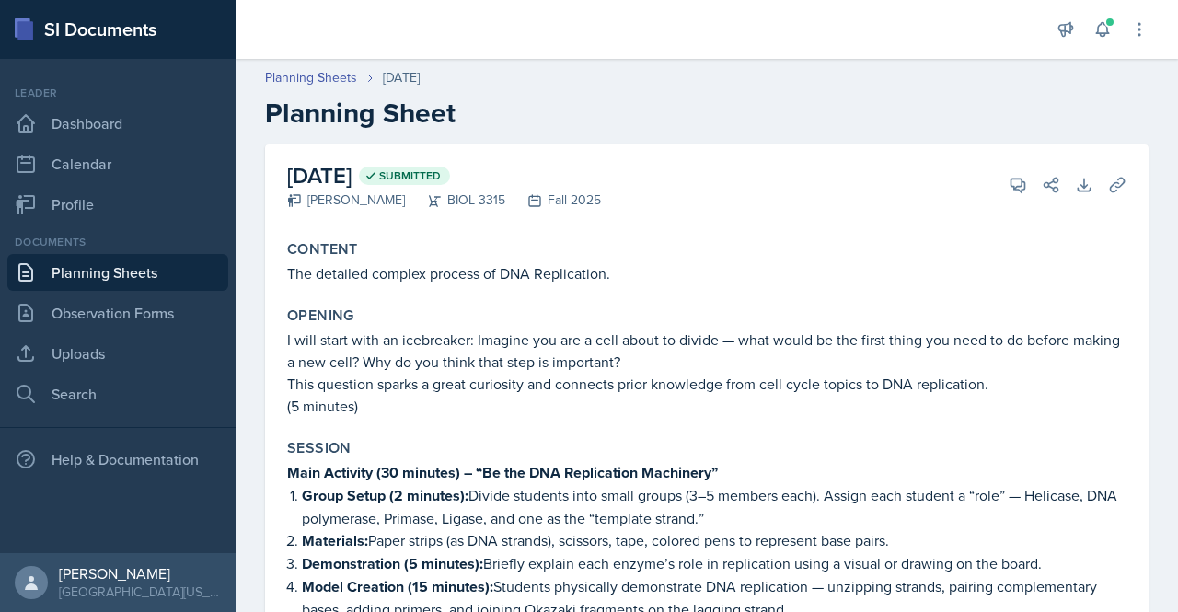
click at [187, 263] on link "Planning Sheets" at bounding box center [117, 272] width 221 height 37
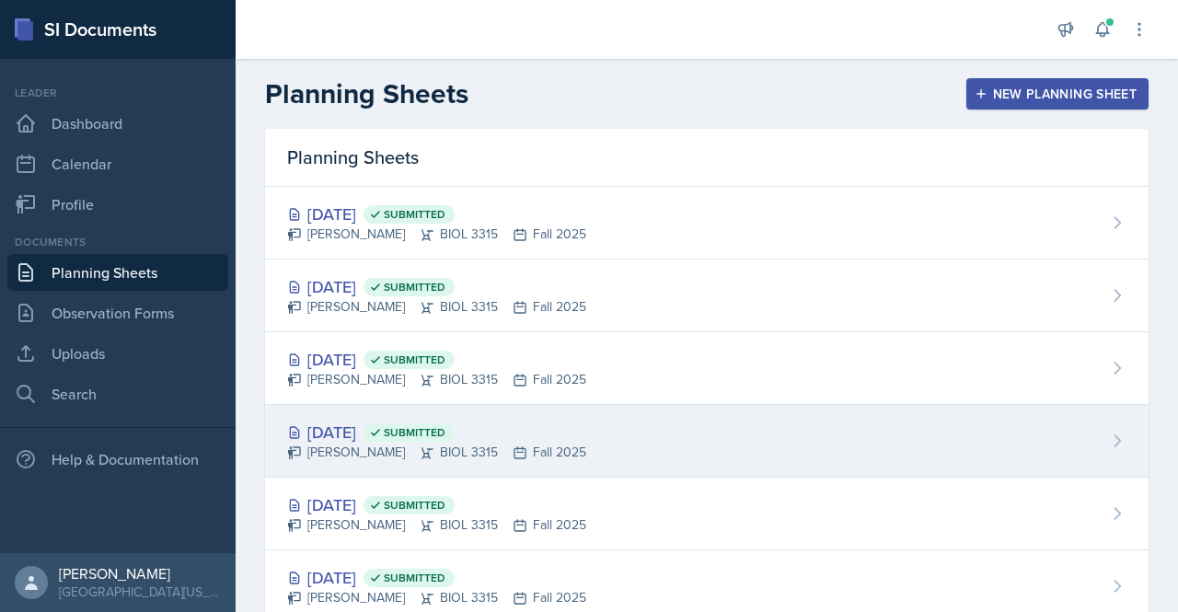
click at [365, 428] on div "[DATE] Submitted" at bounding box center [436, 432] width 299 height 25
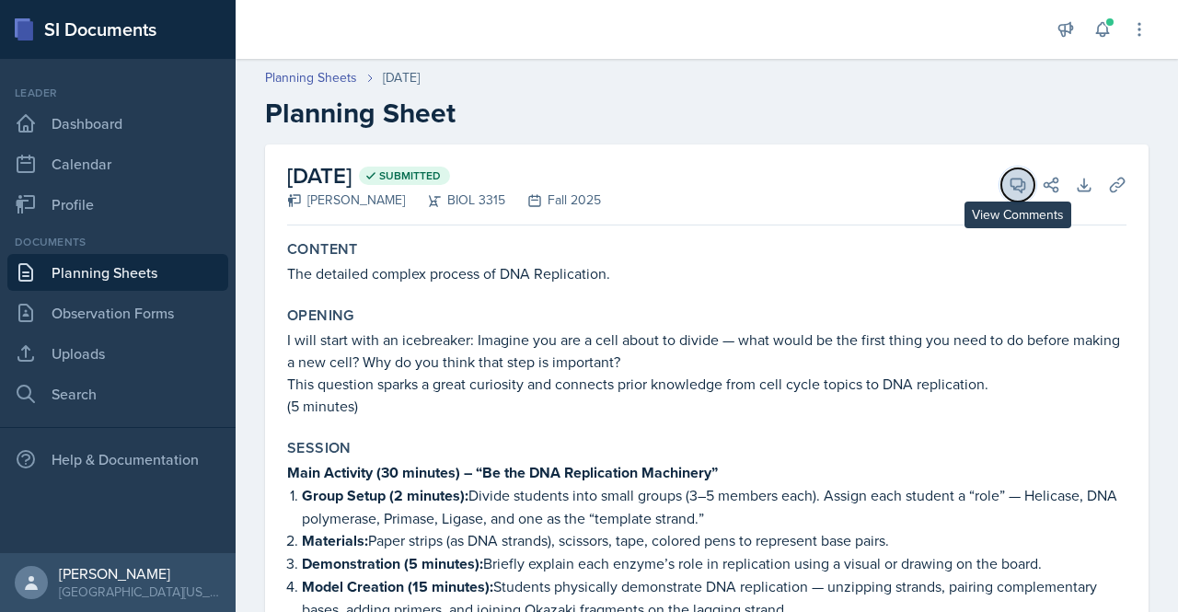
click at [1002, 176] on button "View Comments" at bounding box center [1018, 184] width 33 height 33
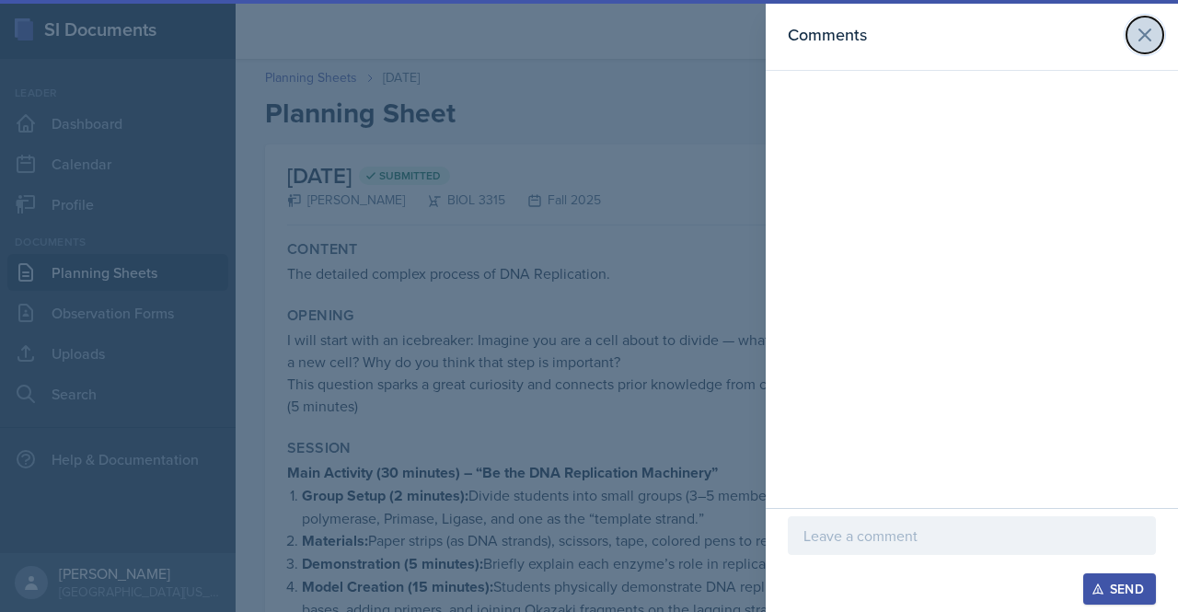
click at [1135, 32] on icon at bounding box center [1145, 35] width 22 height 22
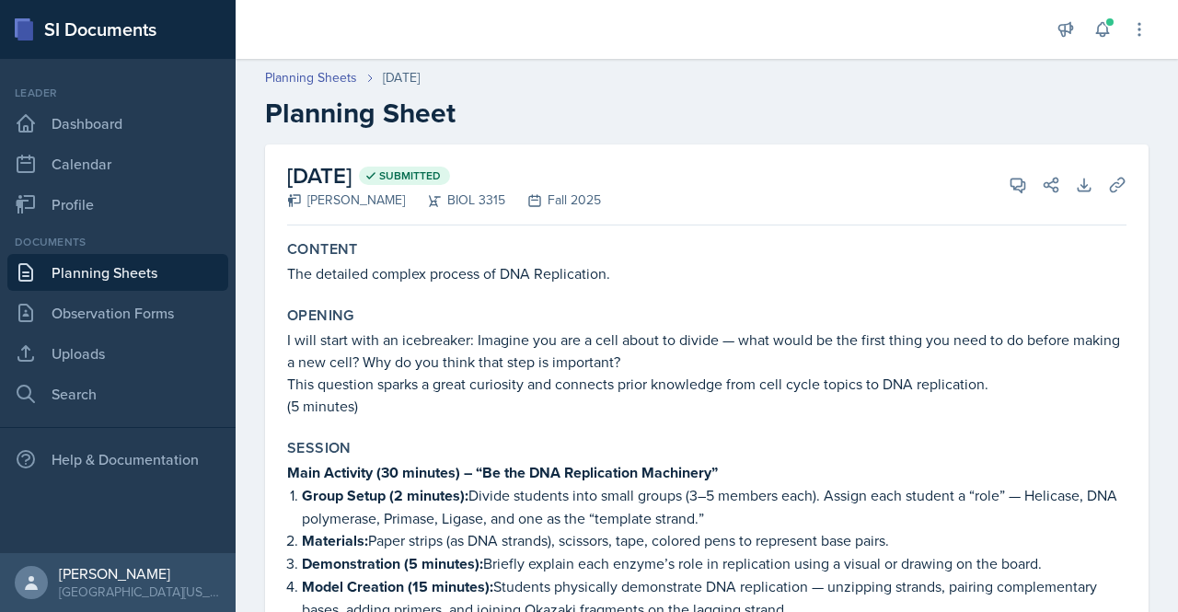
click at [122, 288] on link "Planning Sheets" at bounding box center [117, 272] width 221 height 37
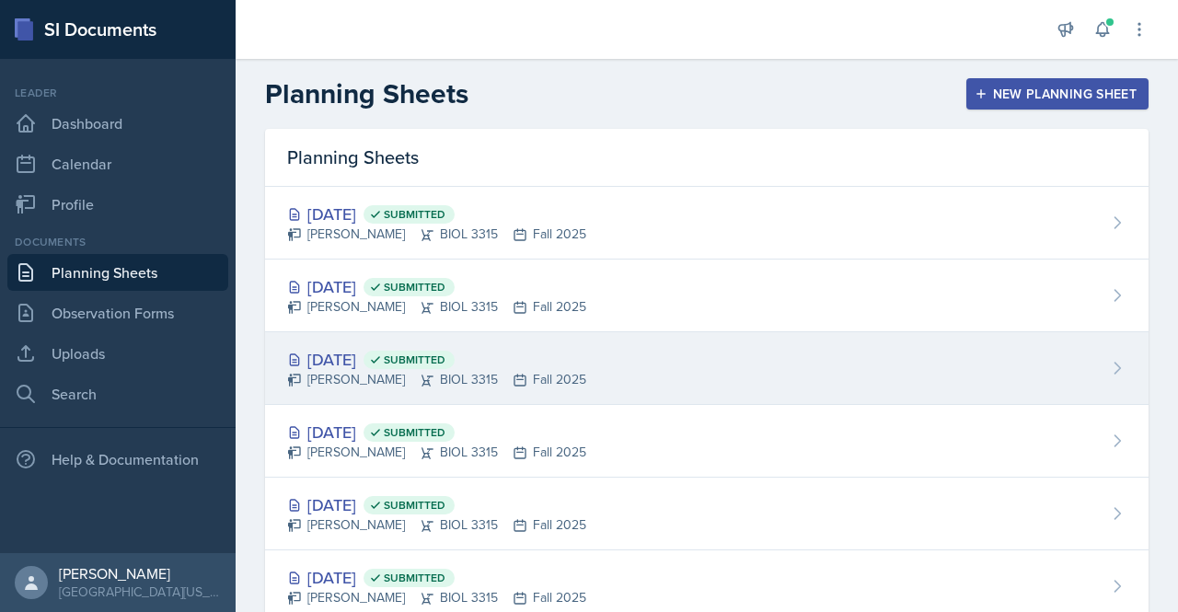
click at [379, 372] on div "[PERSON_NAME] BIOL 3315 Fall 2025" at bounding box center [436, 379] width 299 height 19
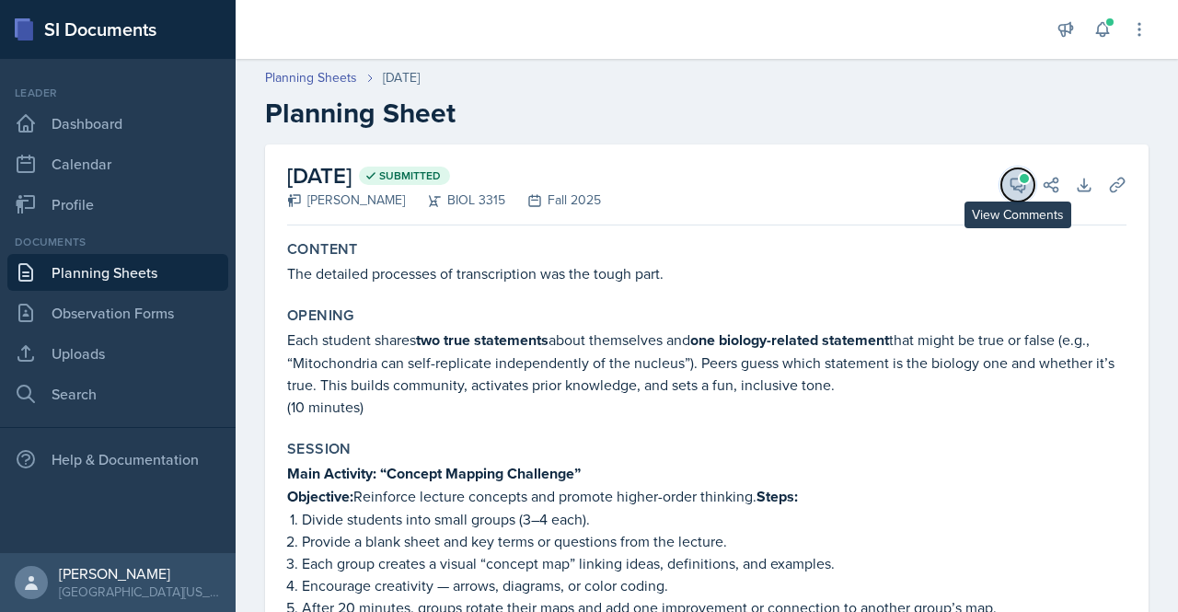
click at [1002, 171] on button "View Comments" at bounding box center [1018, 184] width 33 height 33
